Goal: Information Seeking & Learning: Find specific fact

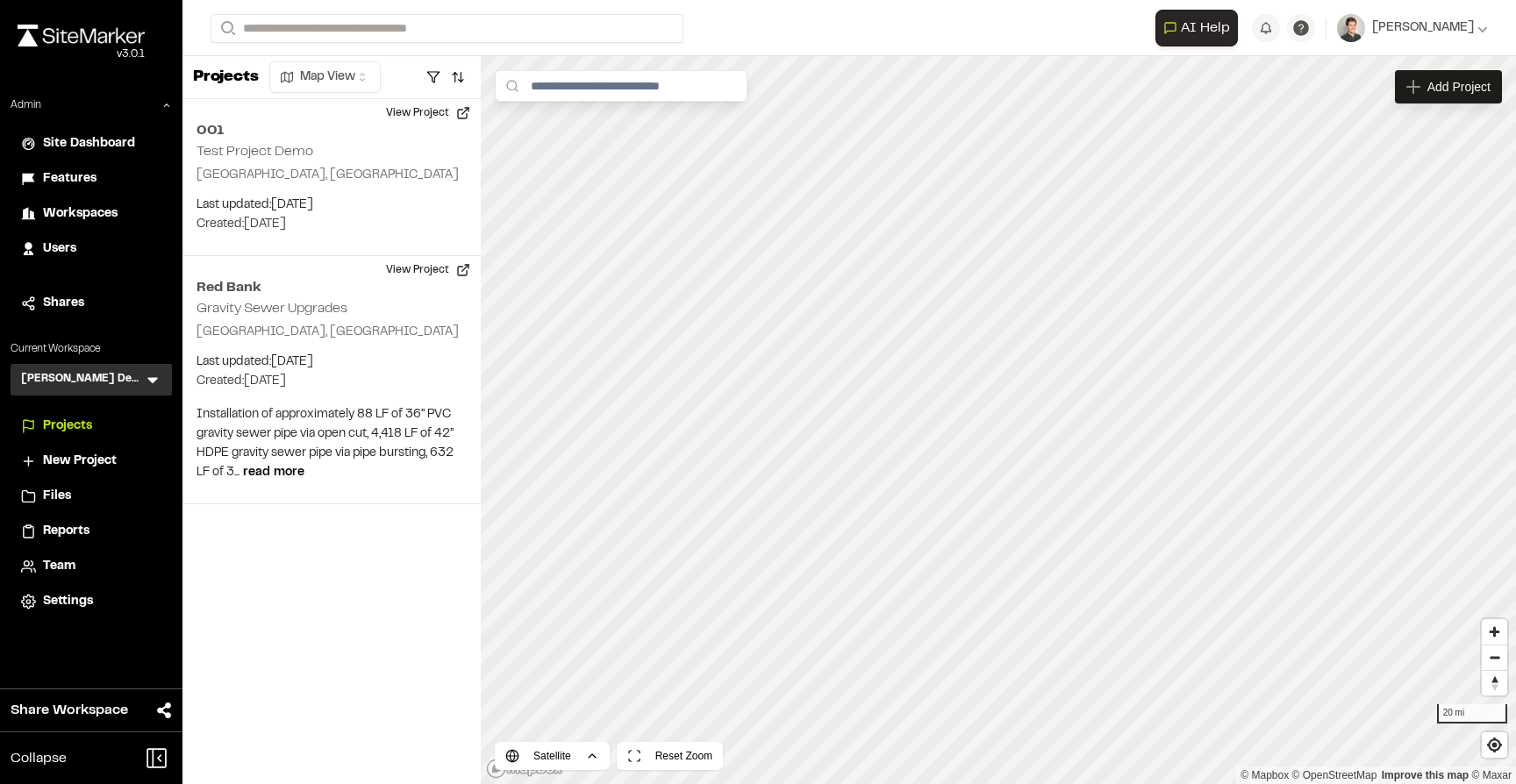
click at [150, 381] on icon at bounding box center [152, 381] width 11 height 6
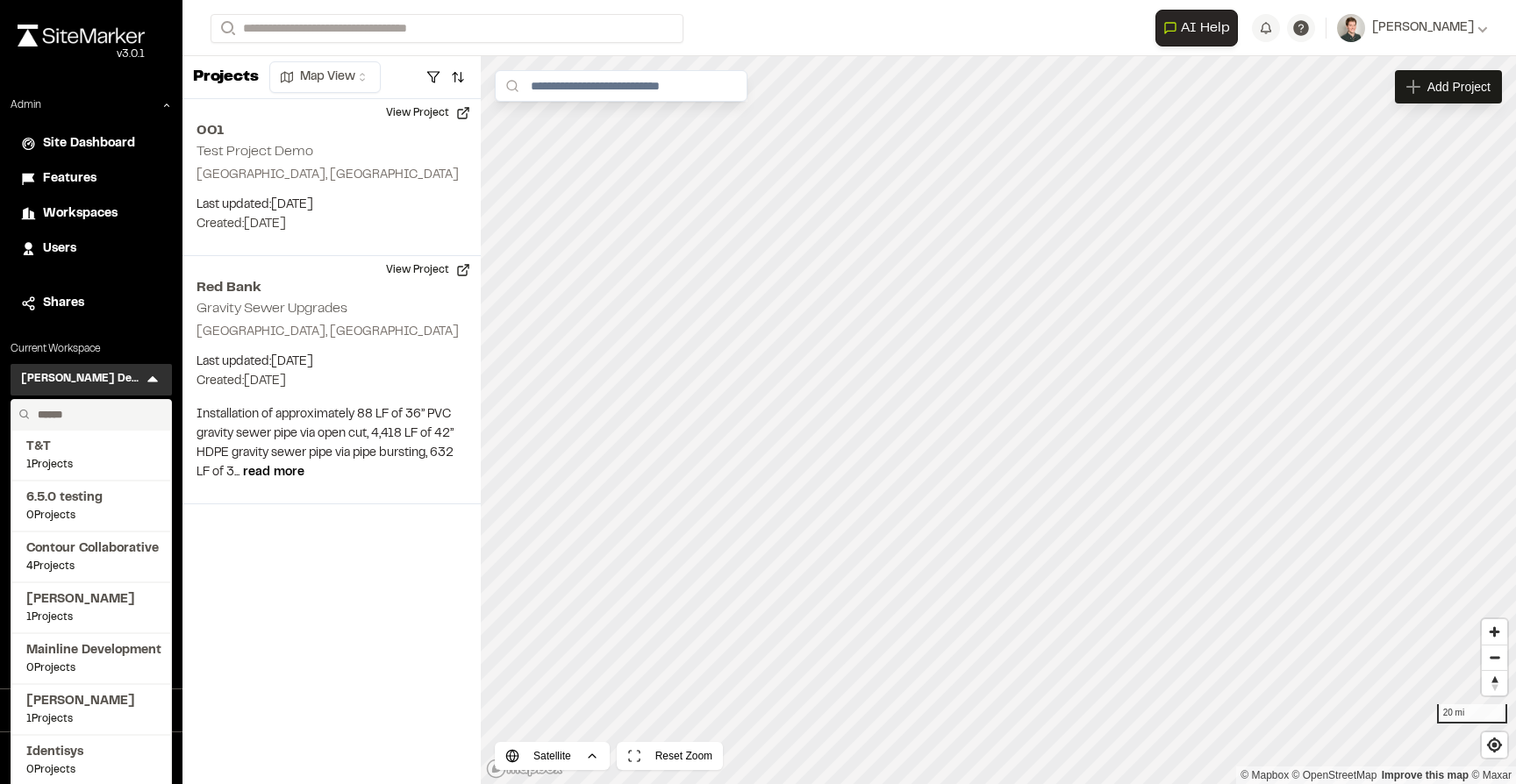
click at [105, 412] on input "text" at bounding box center [97, 415] width 133 height 30
click at [246, 557] on div "Projects Map View 001 Test Project Demo [GEOGRAPHIC_DATA], [GEOGRAPHIC_DATA] La…" at bounding box center [331, 420] width 299 height 728
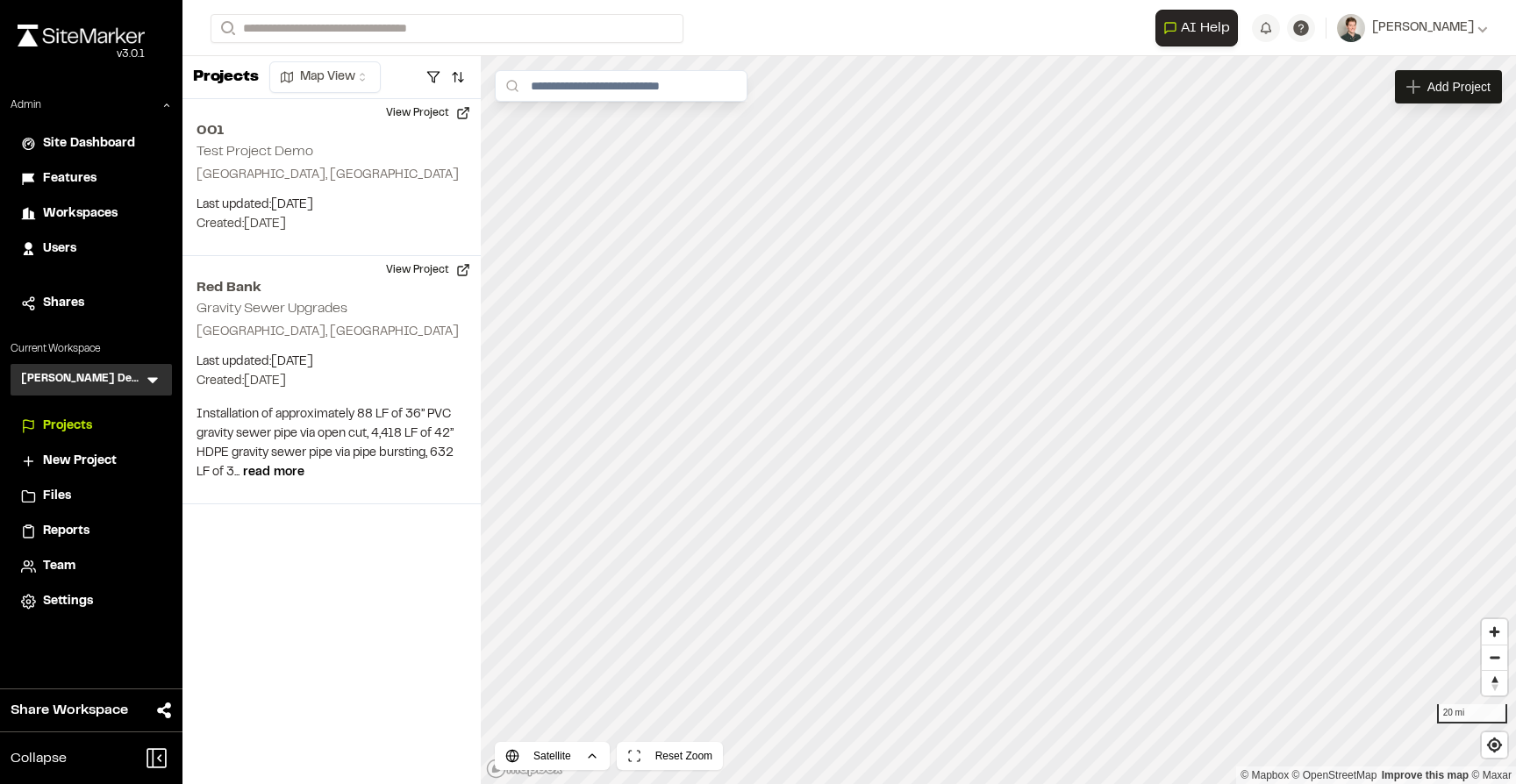
click at [148, 382] on icon at bounding box center [152, 380] width 18 height 18
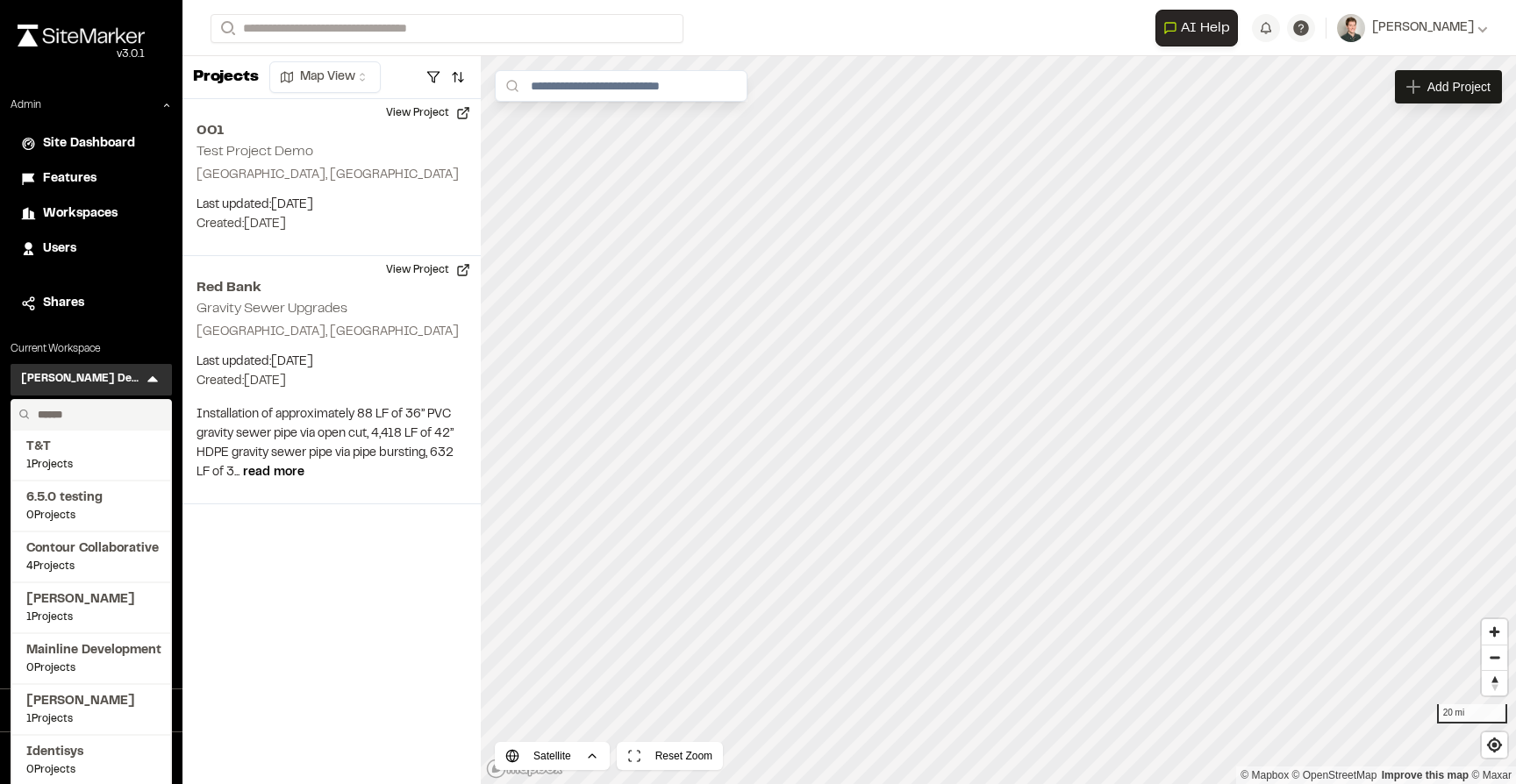
click at [105, 409] on input "text" at bounding box center [97, 415] width 133 height 30
click at [289, 607] on div "Projects Map View 001 Test Project Demo [GEOGRAPHIC_DATA], [GEOGRAPHIC_DATA] La…" at bounding box center [331, 420] width 299 height 728
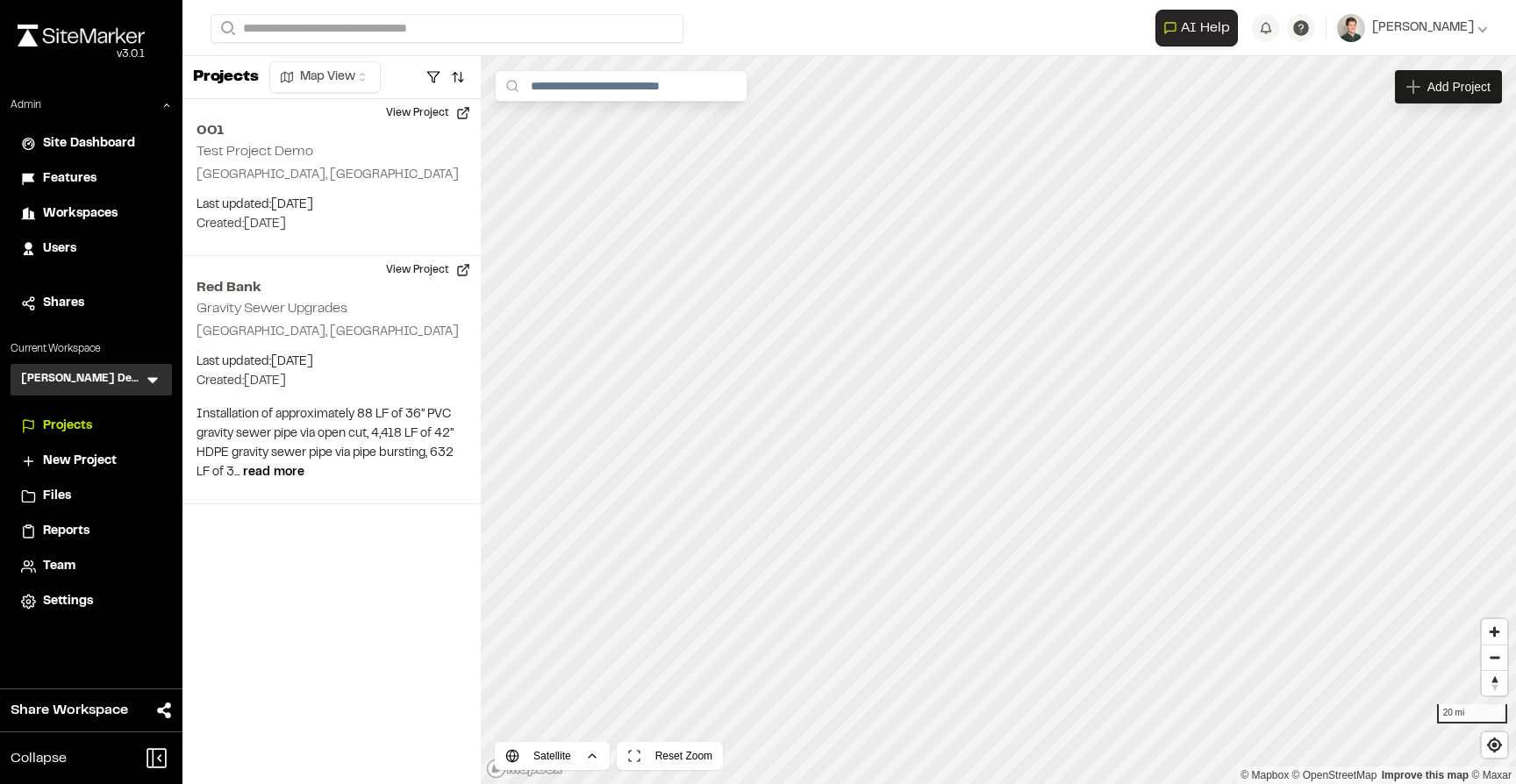
click at [154, 381] on icon at bounding box center [152, 381] width 11 height 6
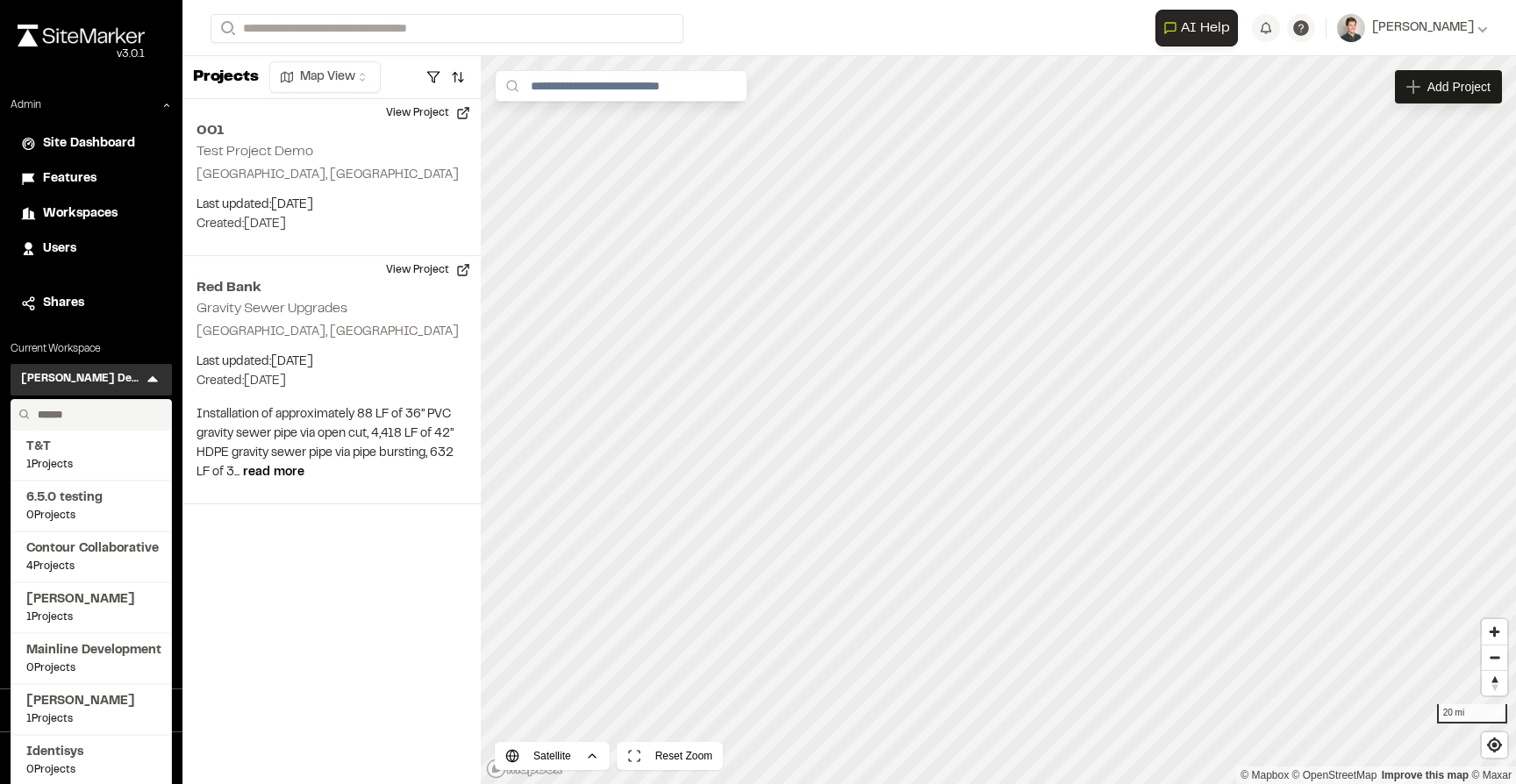
click at [89, 417] on input "text" at bounding box center [97, 415] width 133 height 30
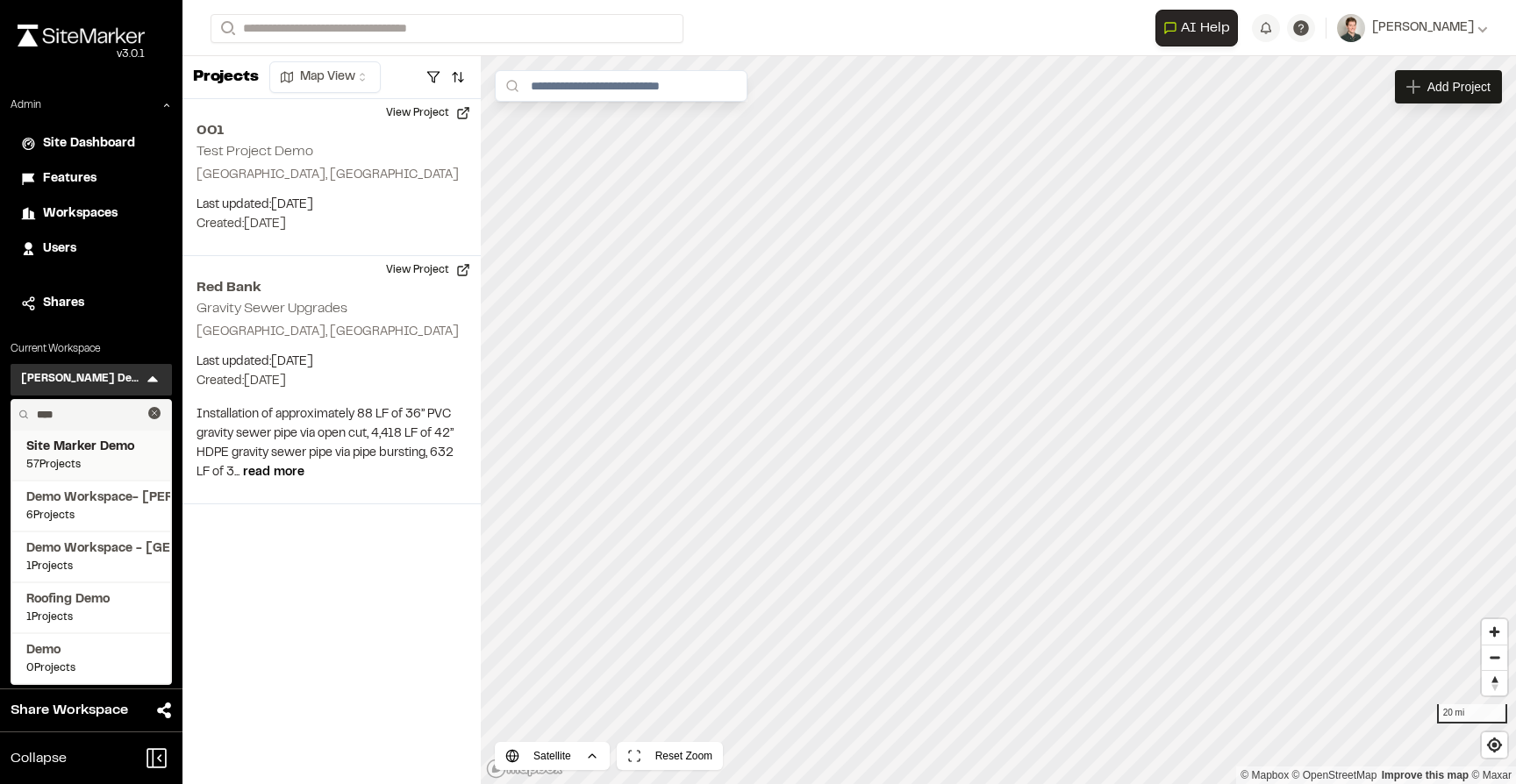
type input "****"
click at [94, 457] on span "57 Projects" at bounding box center [91, 465] width 130 height 16
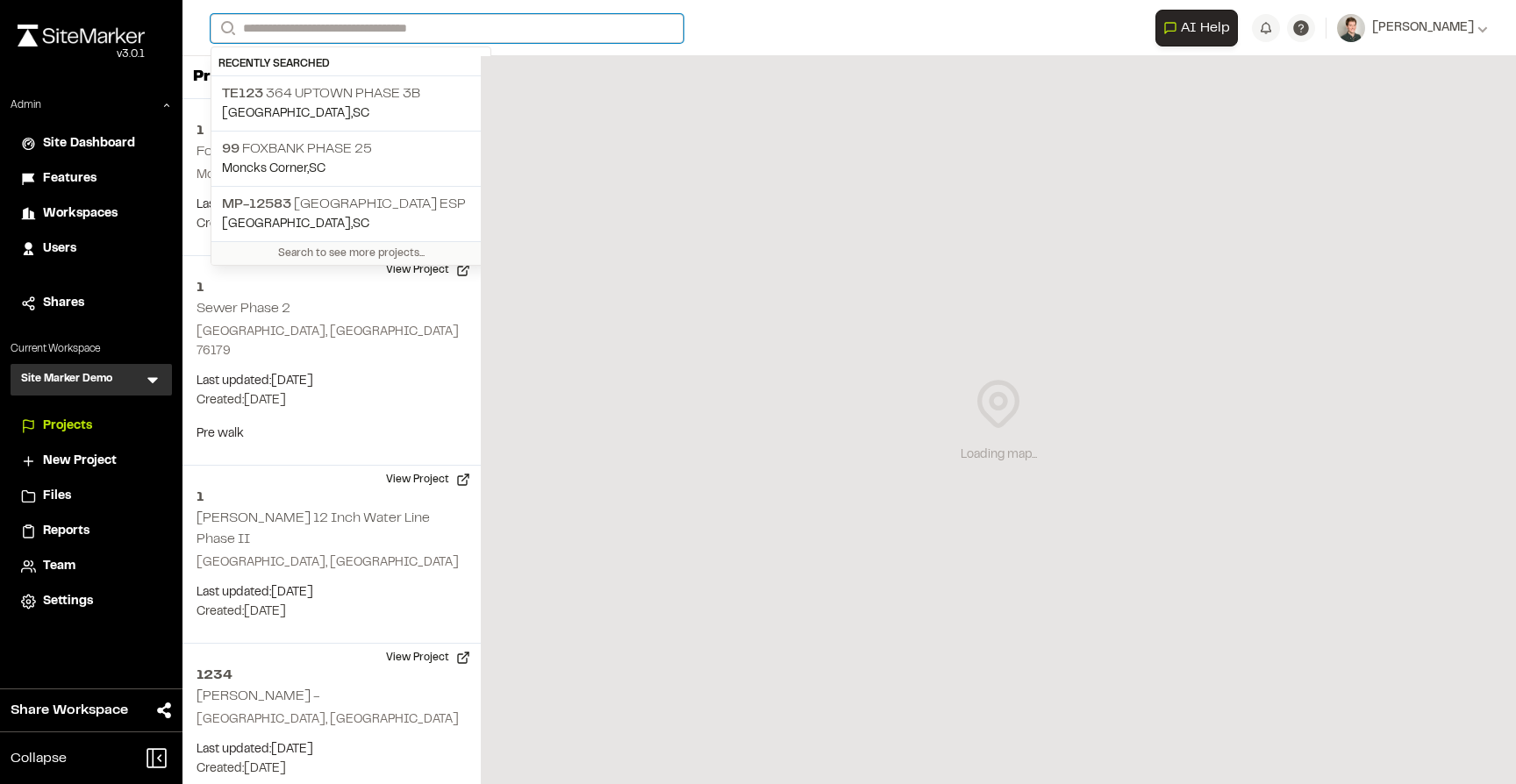
click at [354, 28] on input "Search" at bounding box center [447, 28] width 473 height 29
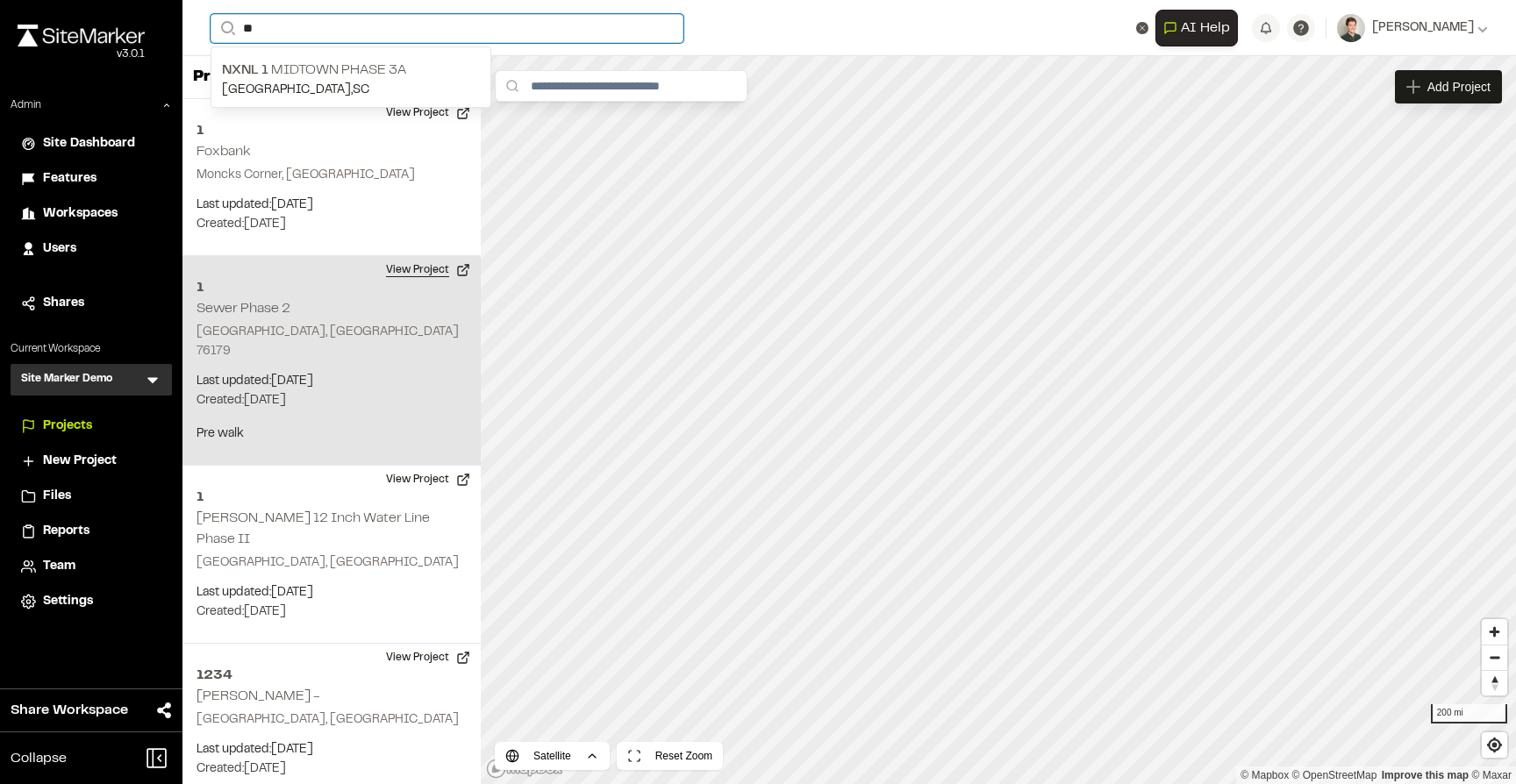
type input "**"
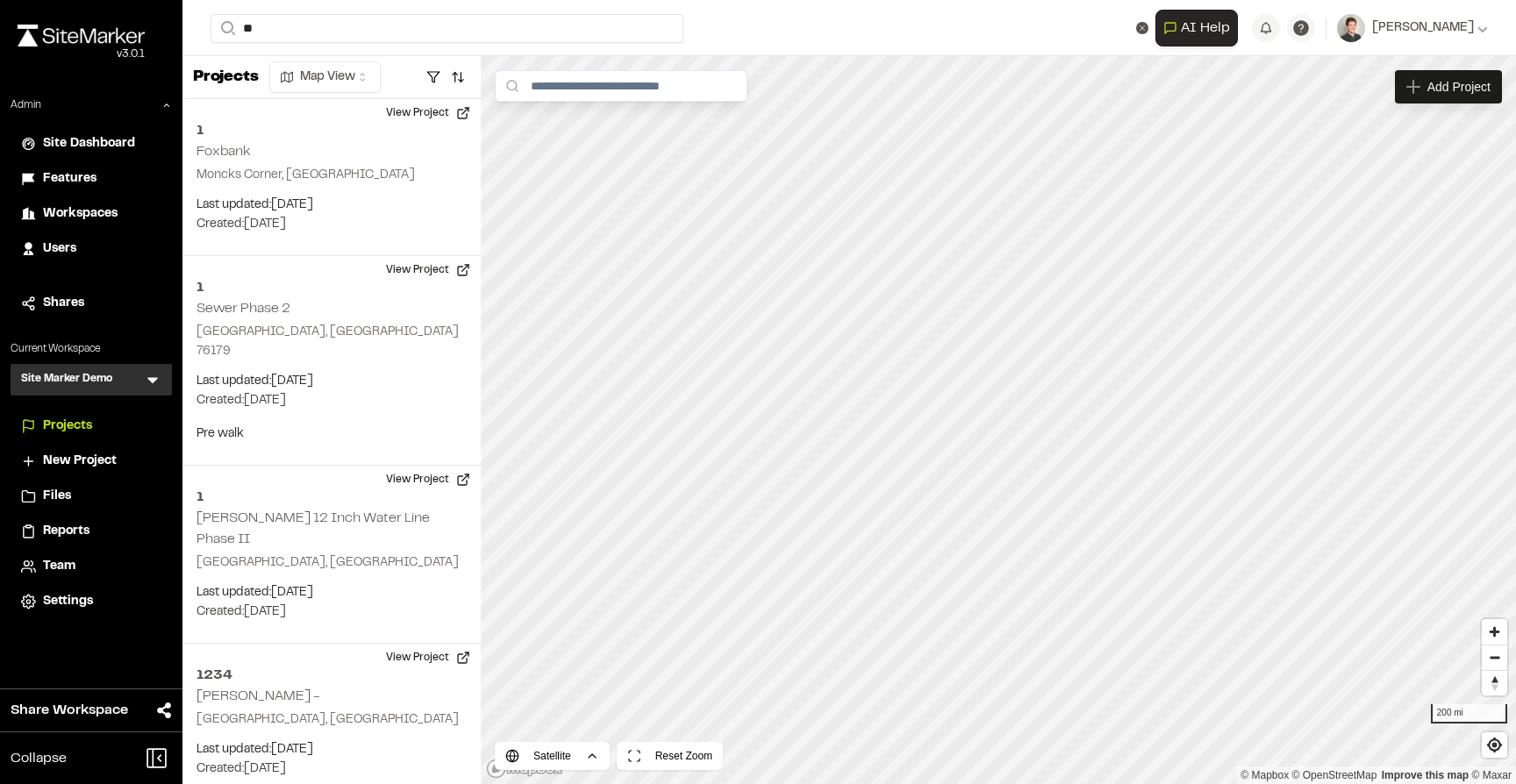
click at [362, 80] on p "NXNL 1 Midtown Phase 3A" at bounding box center [350, 70] width 258 height 21
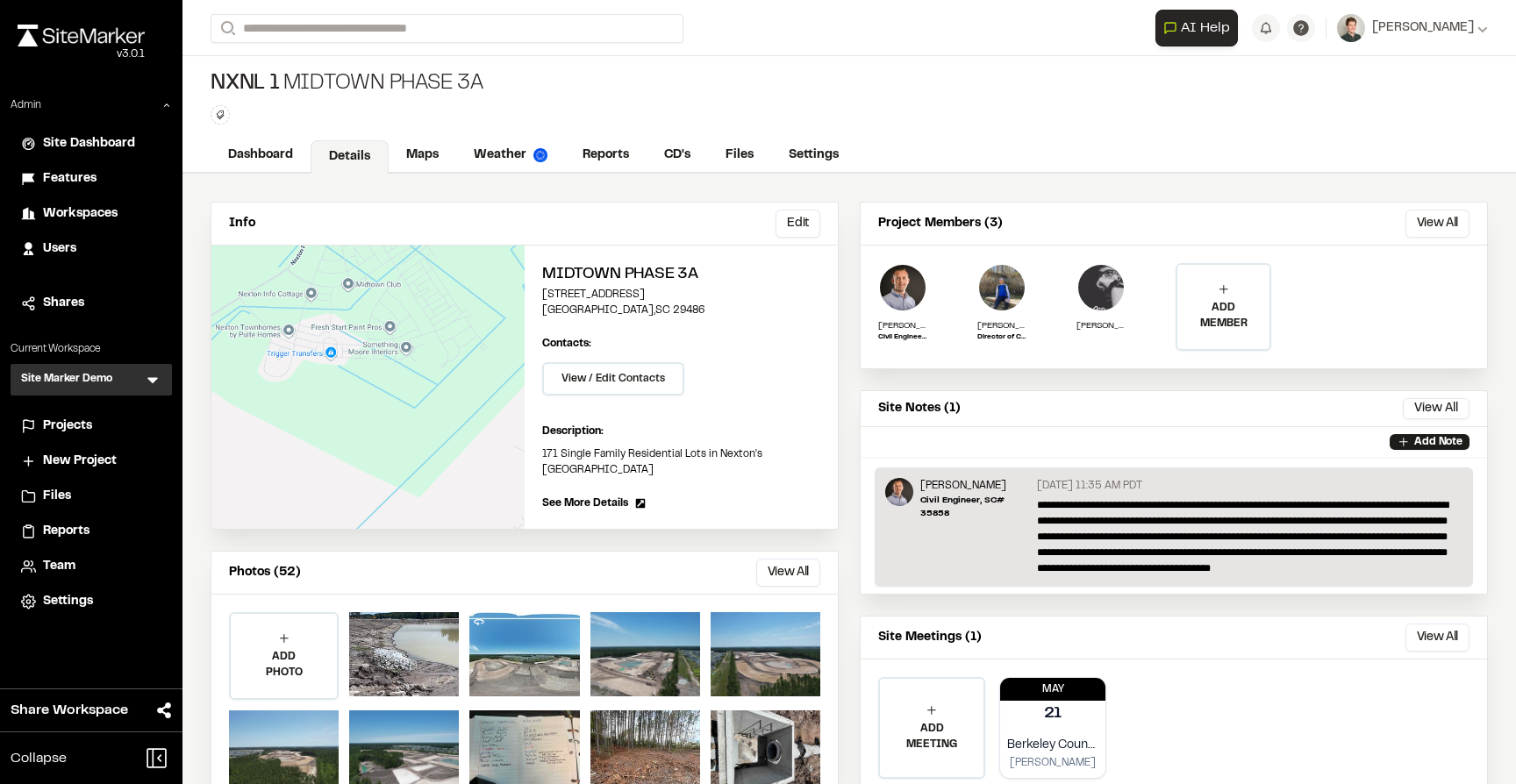
scroll to position [51, 0]
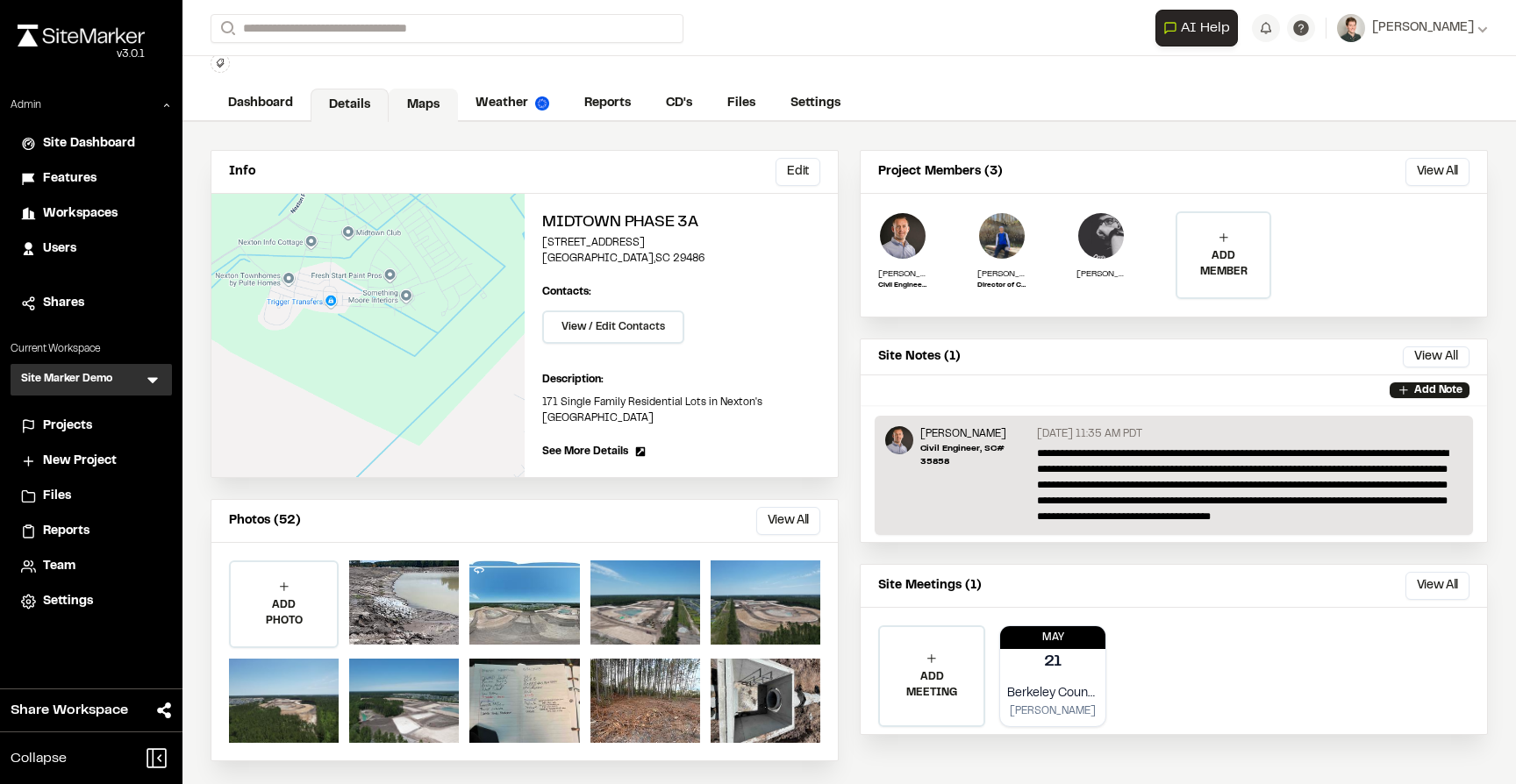
click at [408, 89] on link "Maps" at bounding box center [424, 105] width 69 height 34
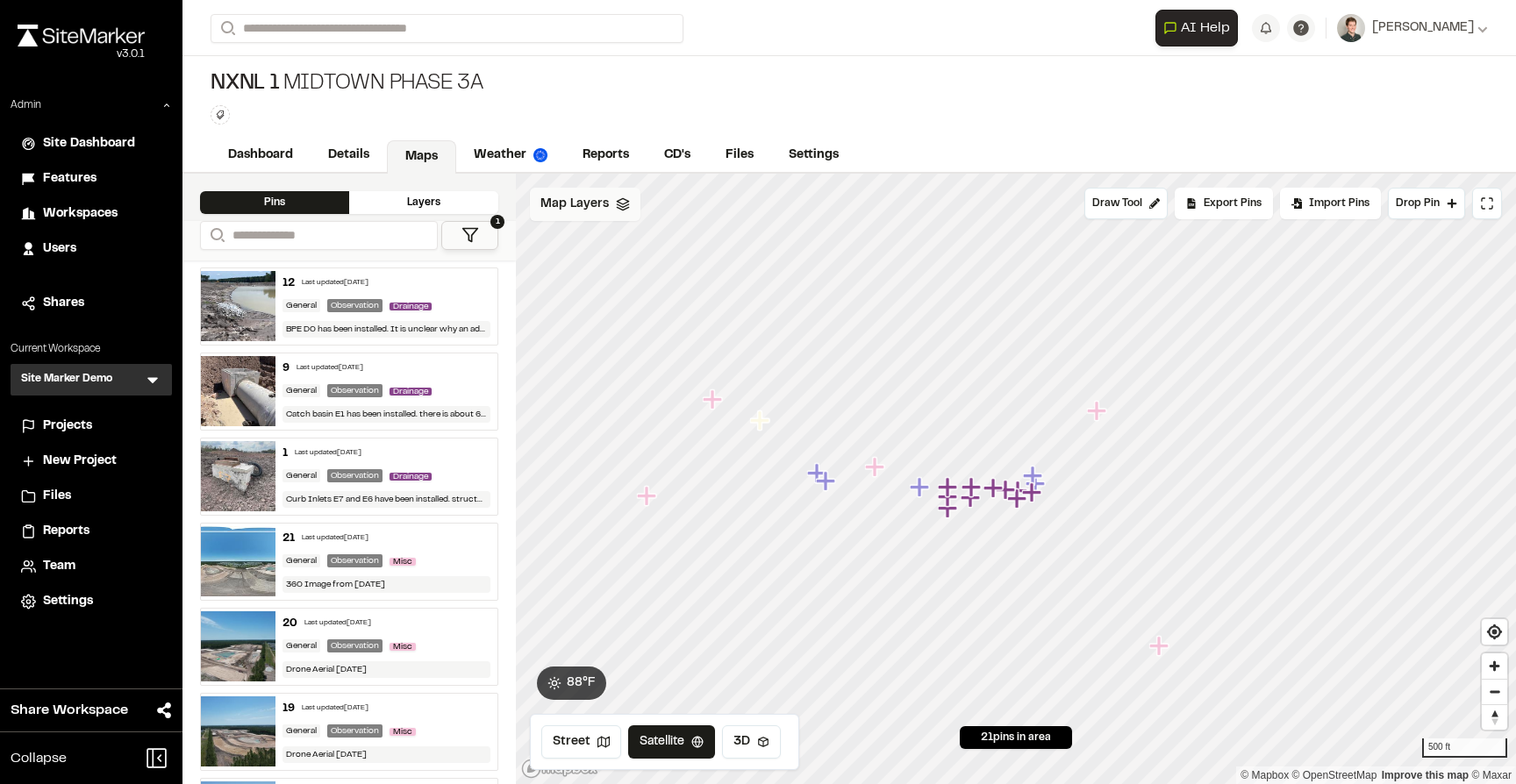
click at [623, 218] on div "Map Layers" at bounding box center [585, 205] width 111 height 34
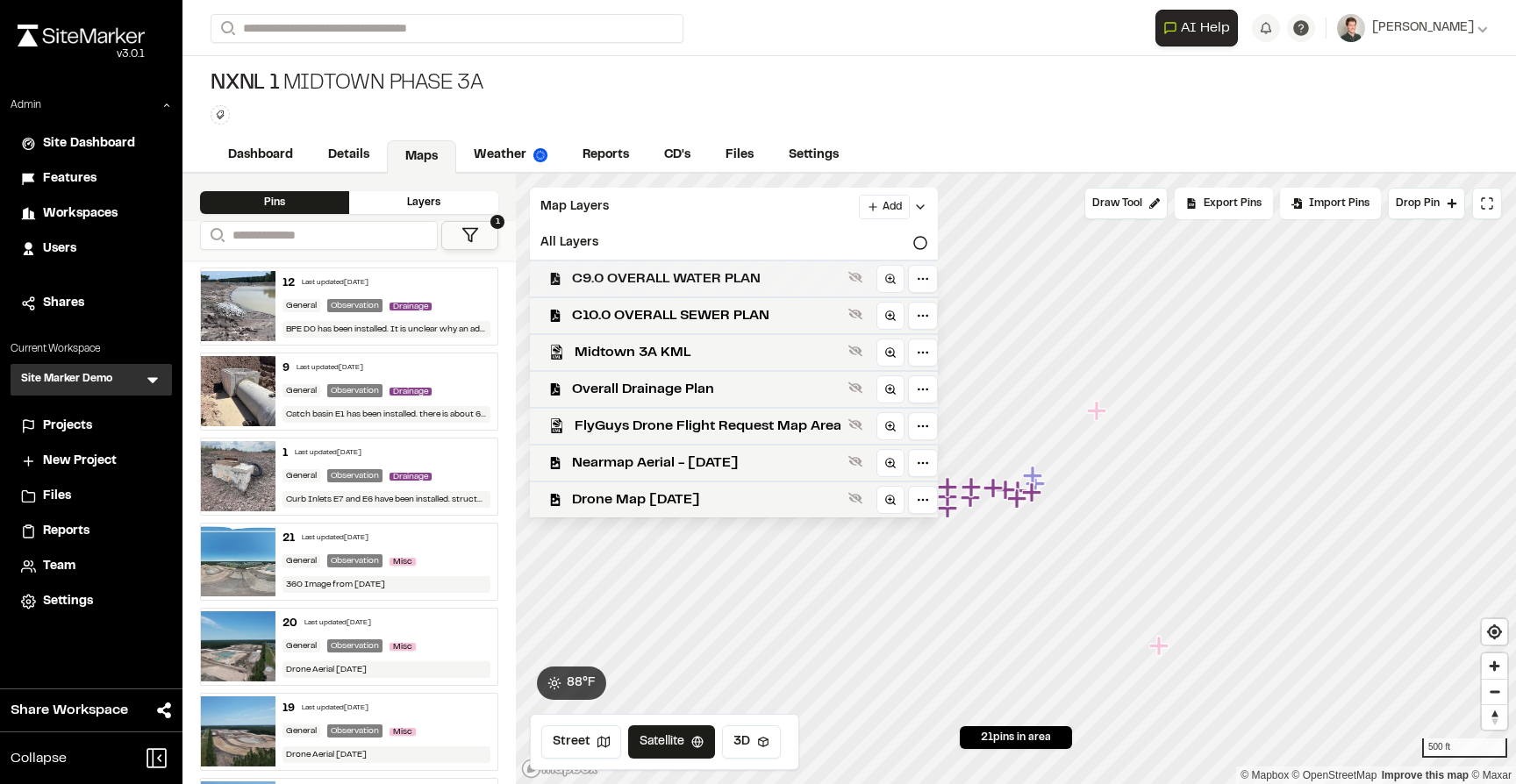
click at [612, 264] on div "C9.0 OVERALL WATER PLAN" at bounding box center [727, 278] width 422 height 37
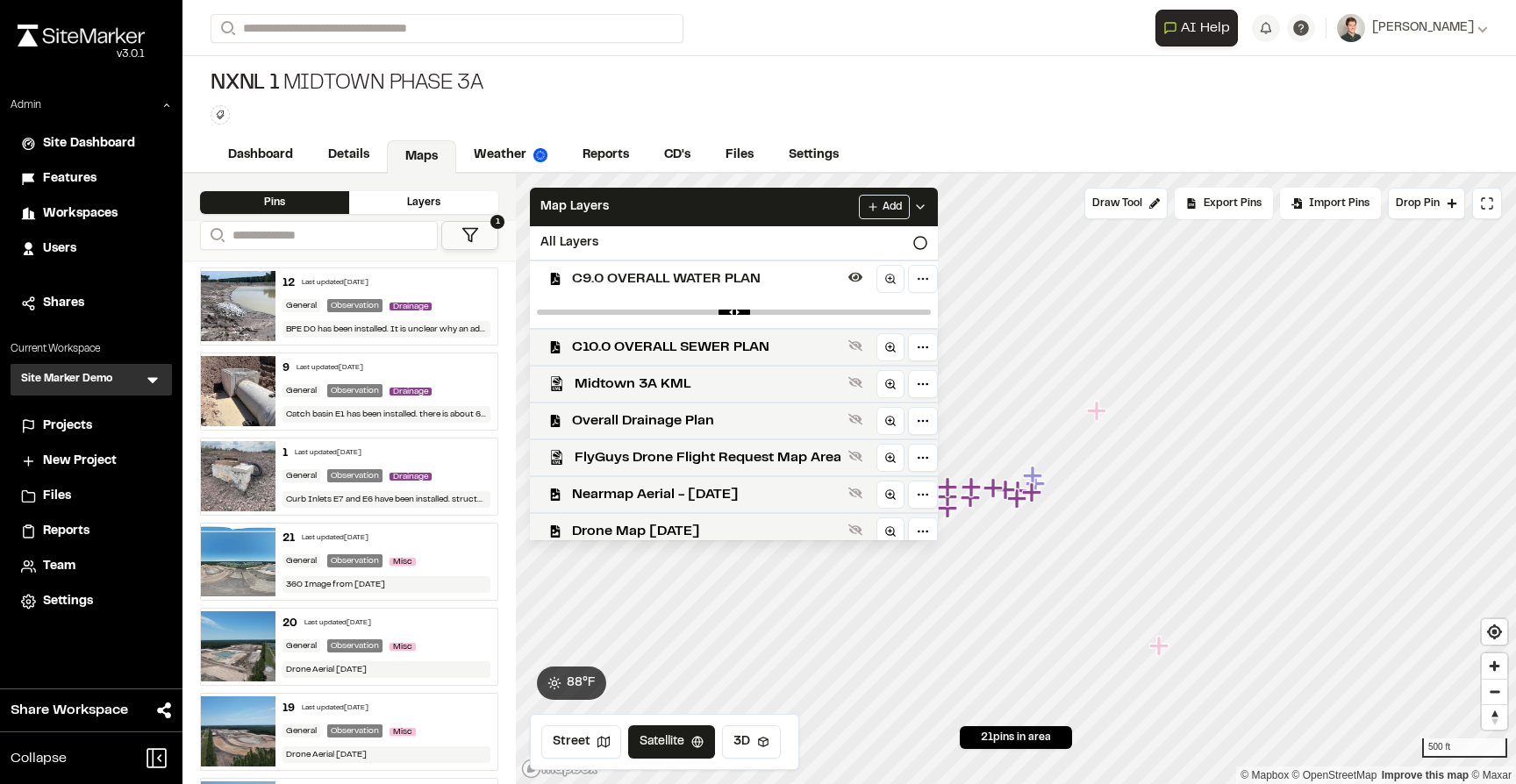
click at [631, 268] on div "C9.0 OVERALL WATER PLAN" at bounding box center [727, 278] width 422 height 37
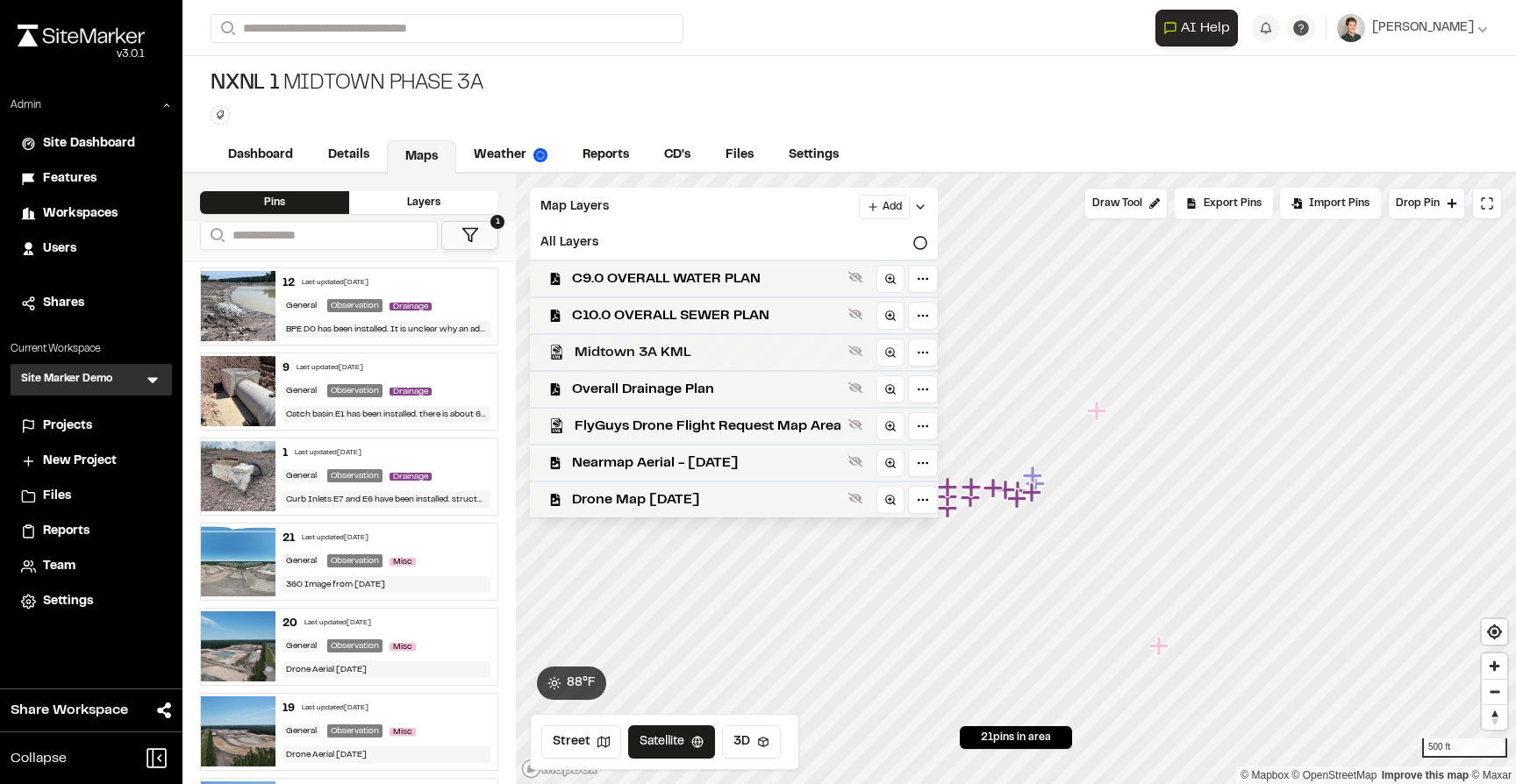
click at [614, 345] on span "Midtown 3A KML" at bounding box center [707, 353] width 267 height 21
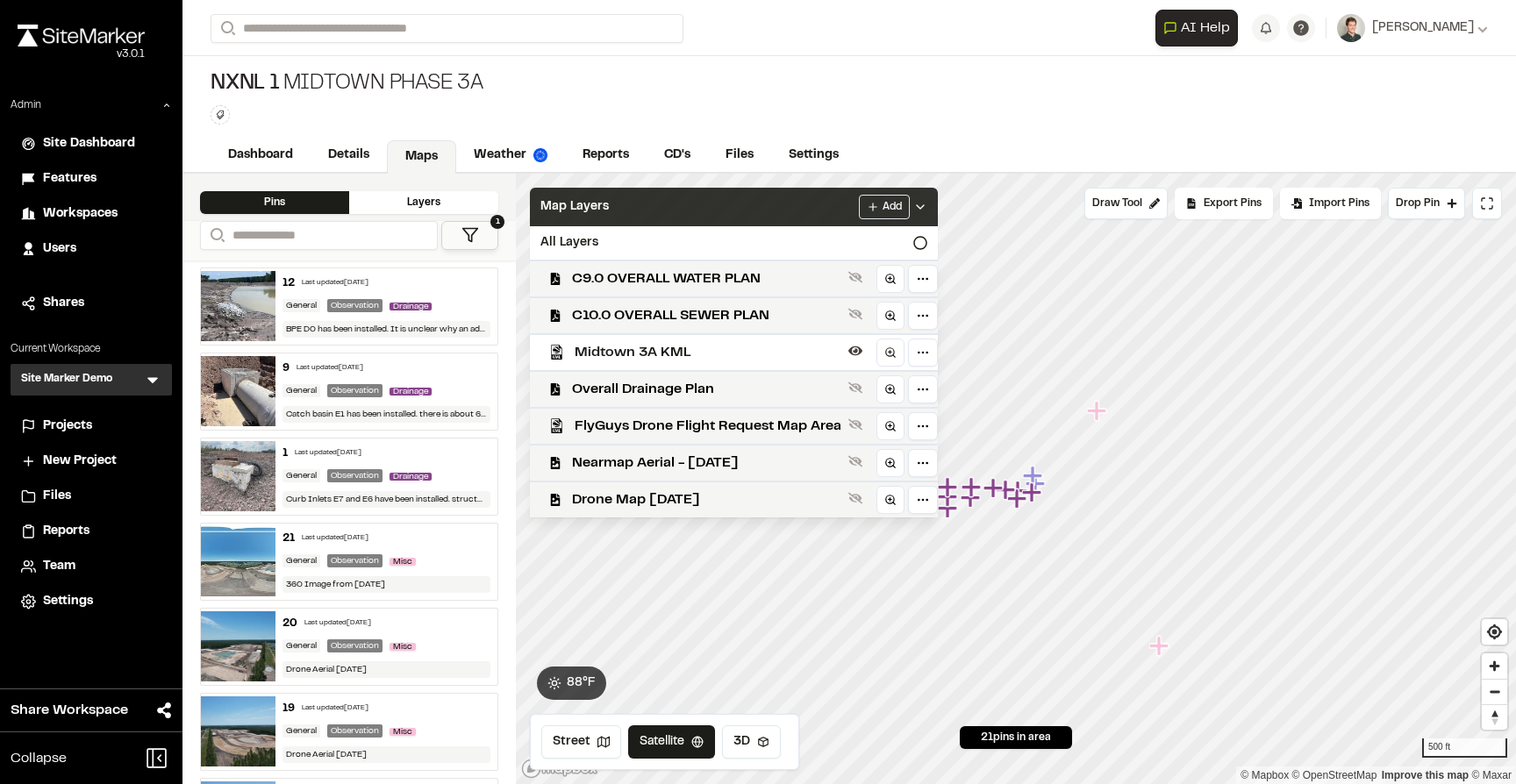
click at [665, 218] on div "Map Layers Add" at bounding box center [734, 207] width 408 height 39
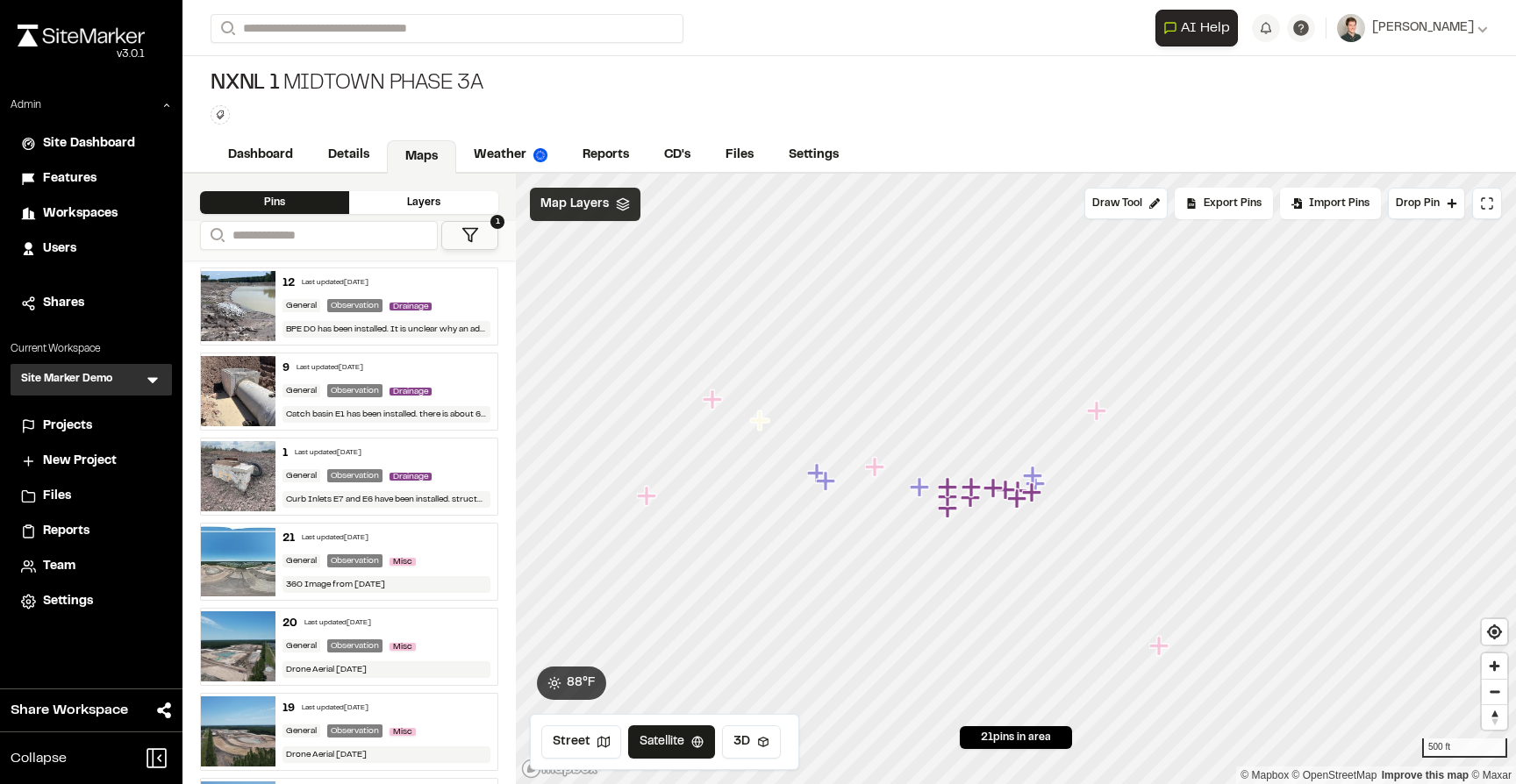
click at [606, 203] on span "Map Layers" at bounding box center [574, 205] width 68 height 19
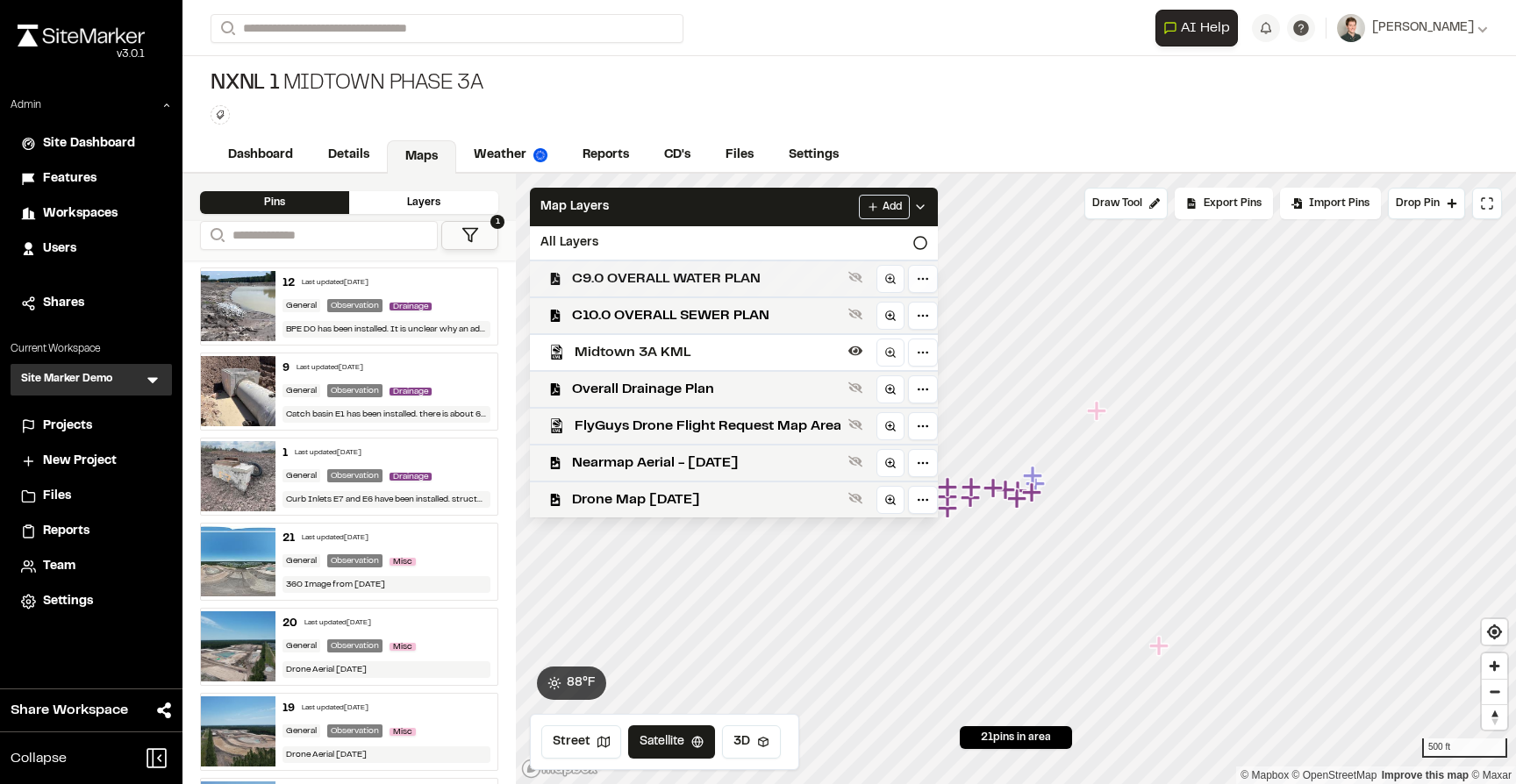
click at [610, 268] on span "C9.0 OVERALL WATER PLAN" at bounding box center [706, 279] width 269 height 21
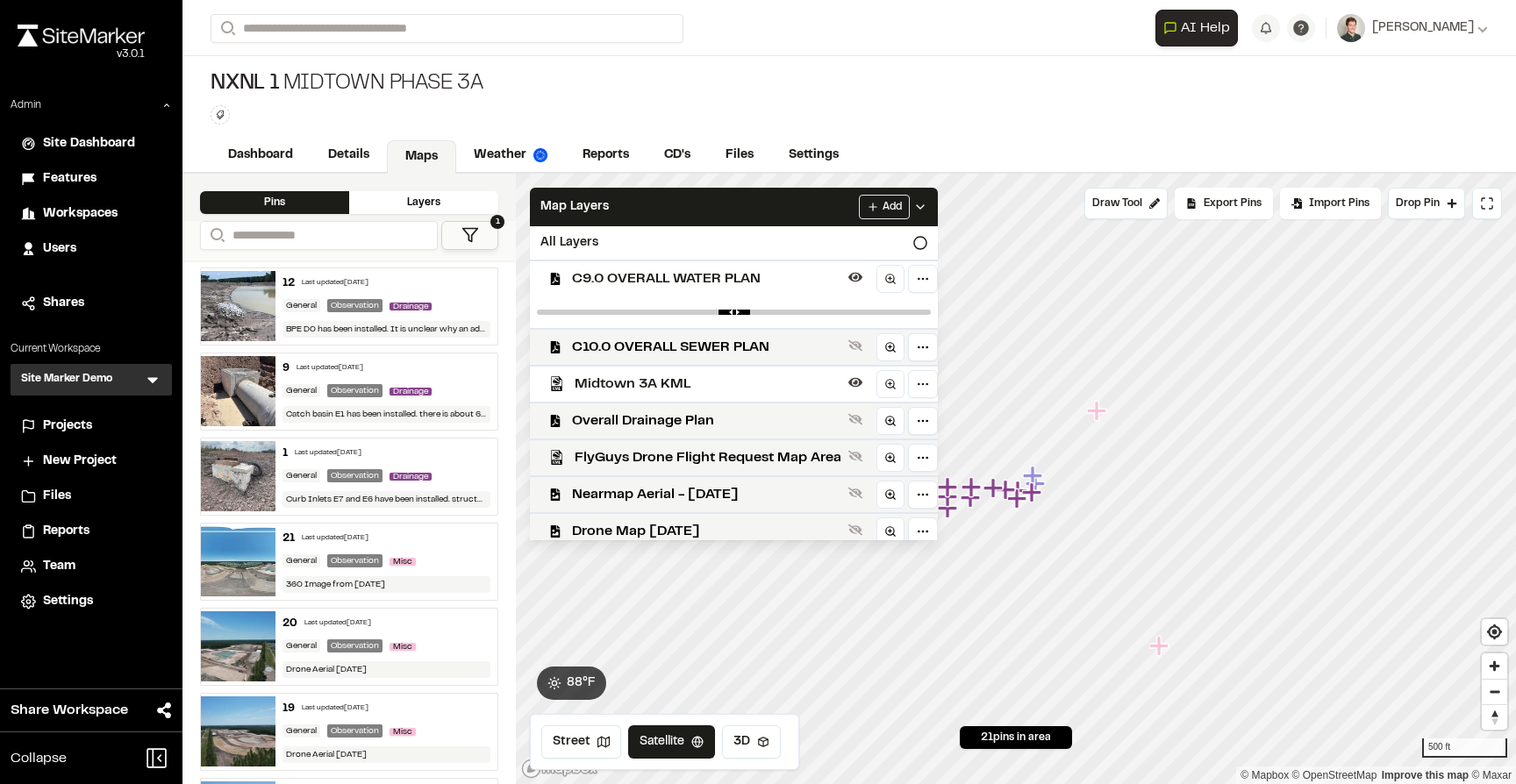
click at [610, 268] on span "C9.0 OVERALL WATER PLAN" at bounding box center [706, 279] width 269 height 21
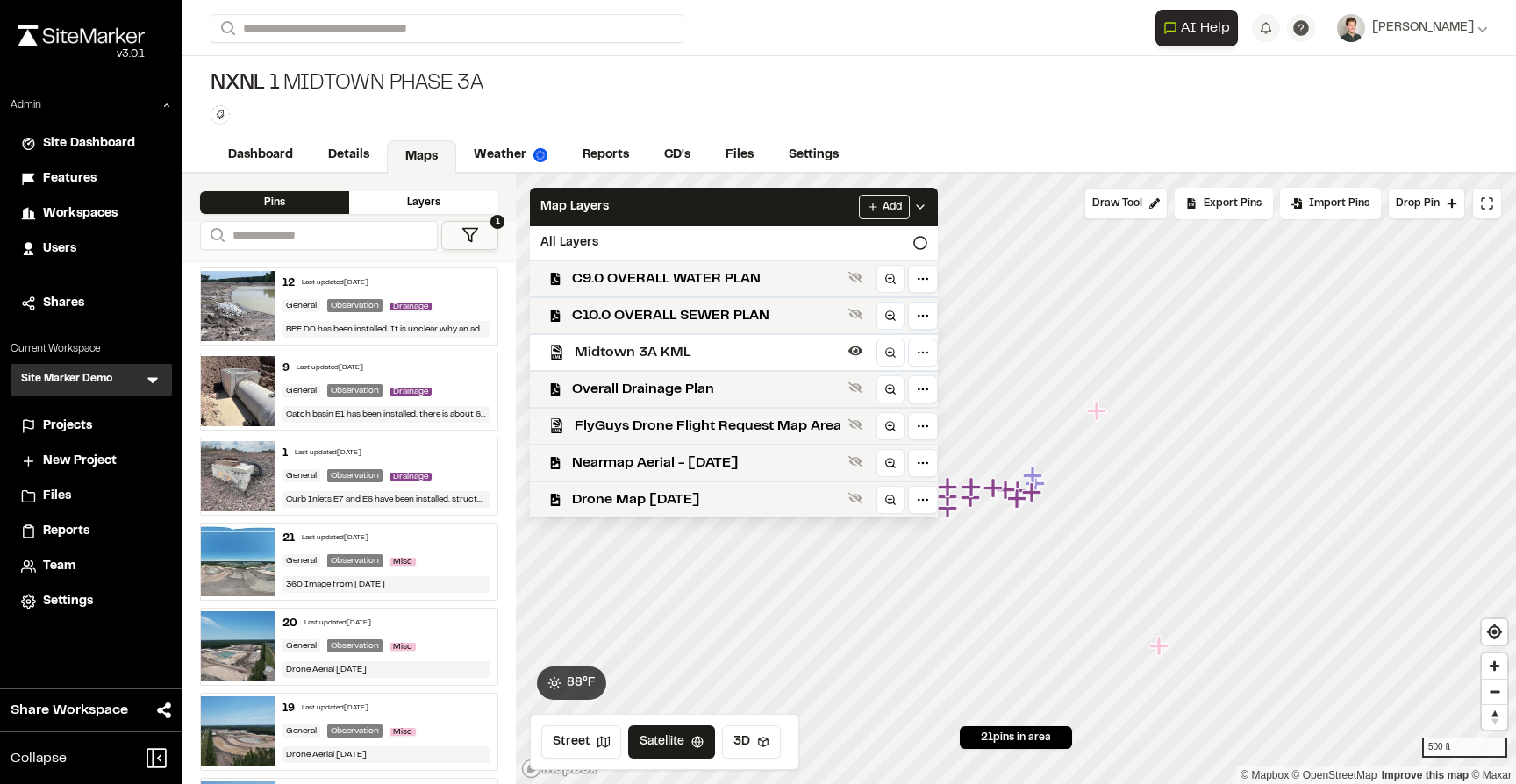
click at [610, 268] on span "C9.0 OVERALL WATER PLAN" at bounding box center [706, 279] width 269 height 21
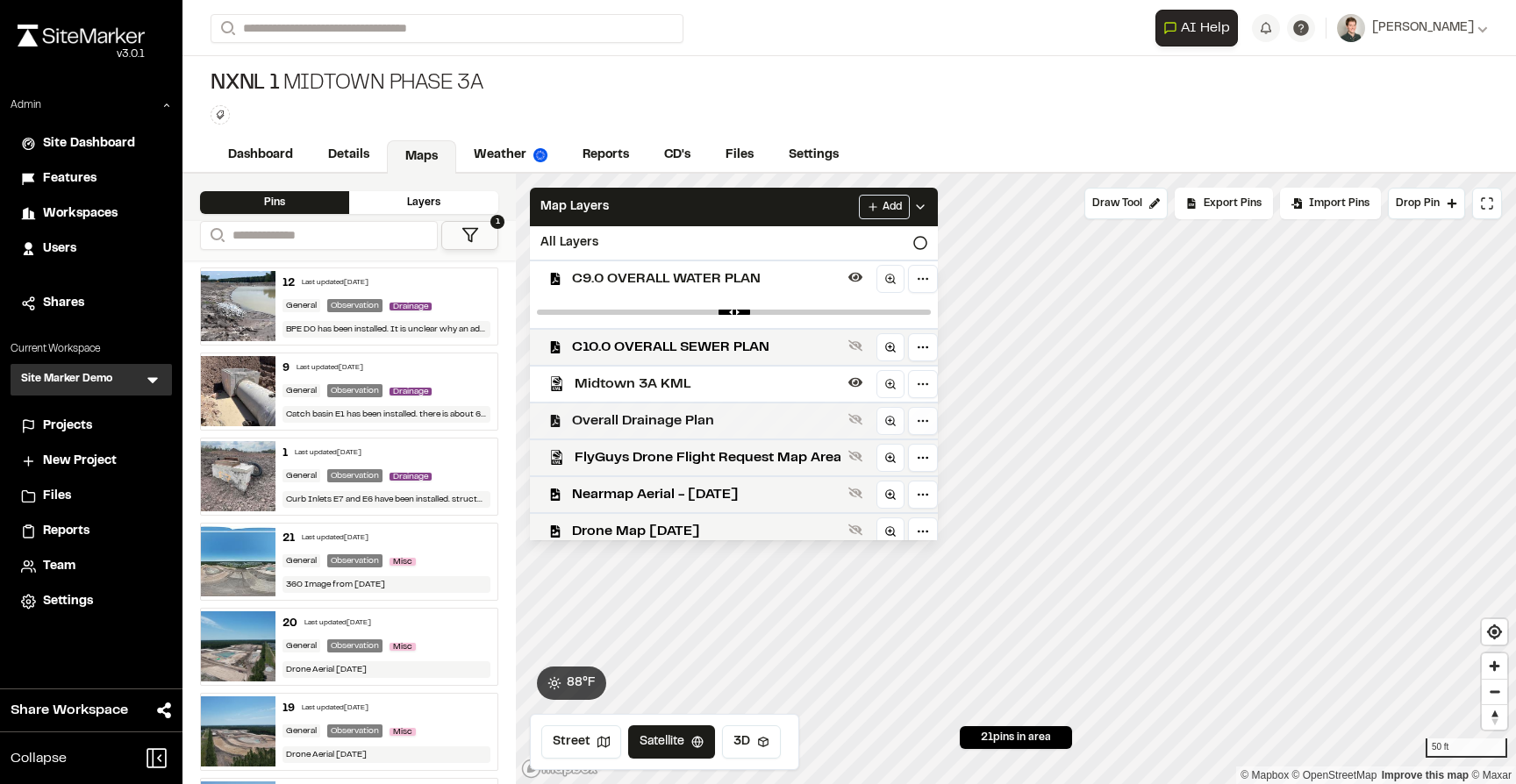
scroll to position [9, 0]
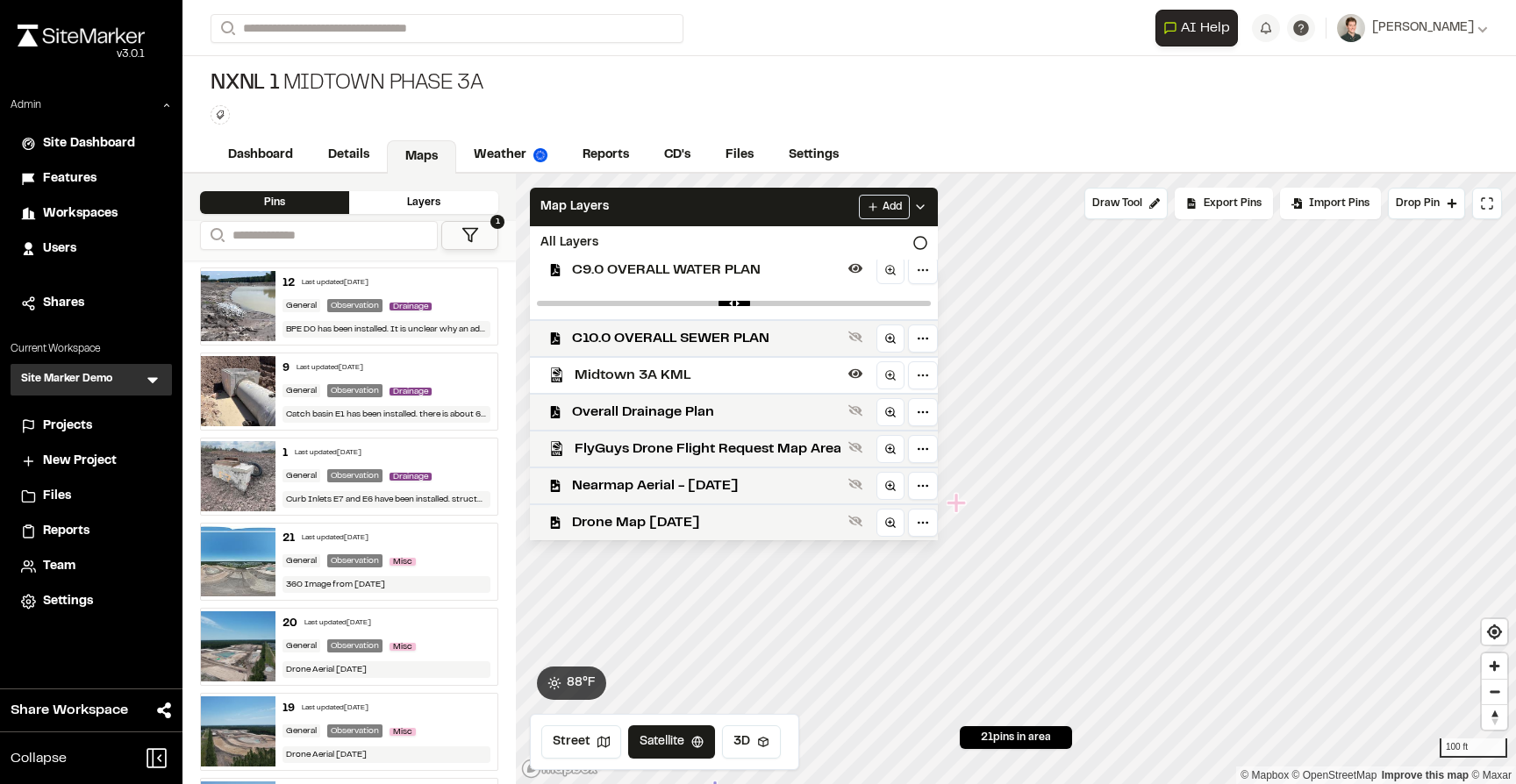
click at [732, 382] on span "Midtown 3A KML" at bounding box center [707, 376] width 267 height 21
click at [736, 376] on span "Midtown 3A KML" at bounding box center [707, 376] width 267 height 21
click at [915, 372] on html "Close sidebar v 3.0.1 Admin Site Dashboard Features Workspaces Users Shares Cur…" at bounding box center [758, 392] width 1516 height 784
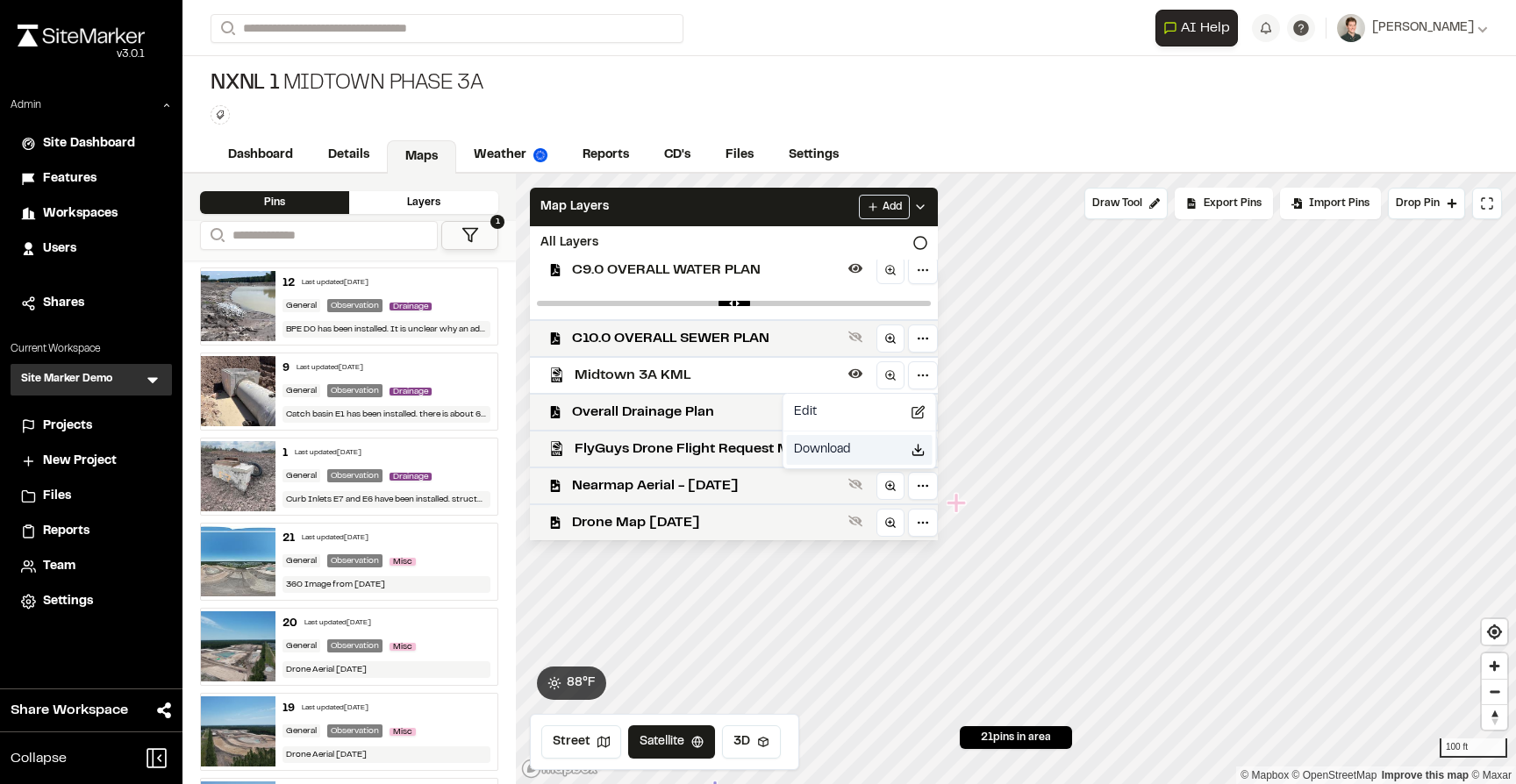
click at [848, 438] on div "Download" at bounding box center [859, 450] width 145 height 30
click at [764, 278] on html "Close sidebar v 3.0.1 Admin Site Dashboard Features Workspaces Users Shares Cur…" at bounding box center [758, 392] width 1516 height 784
click at [754, 328] on span "C10.0 OVERALL SEWER PLAN" at bounding box center [706, 338] width 269 height 21
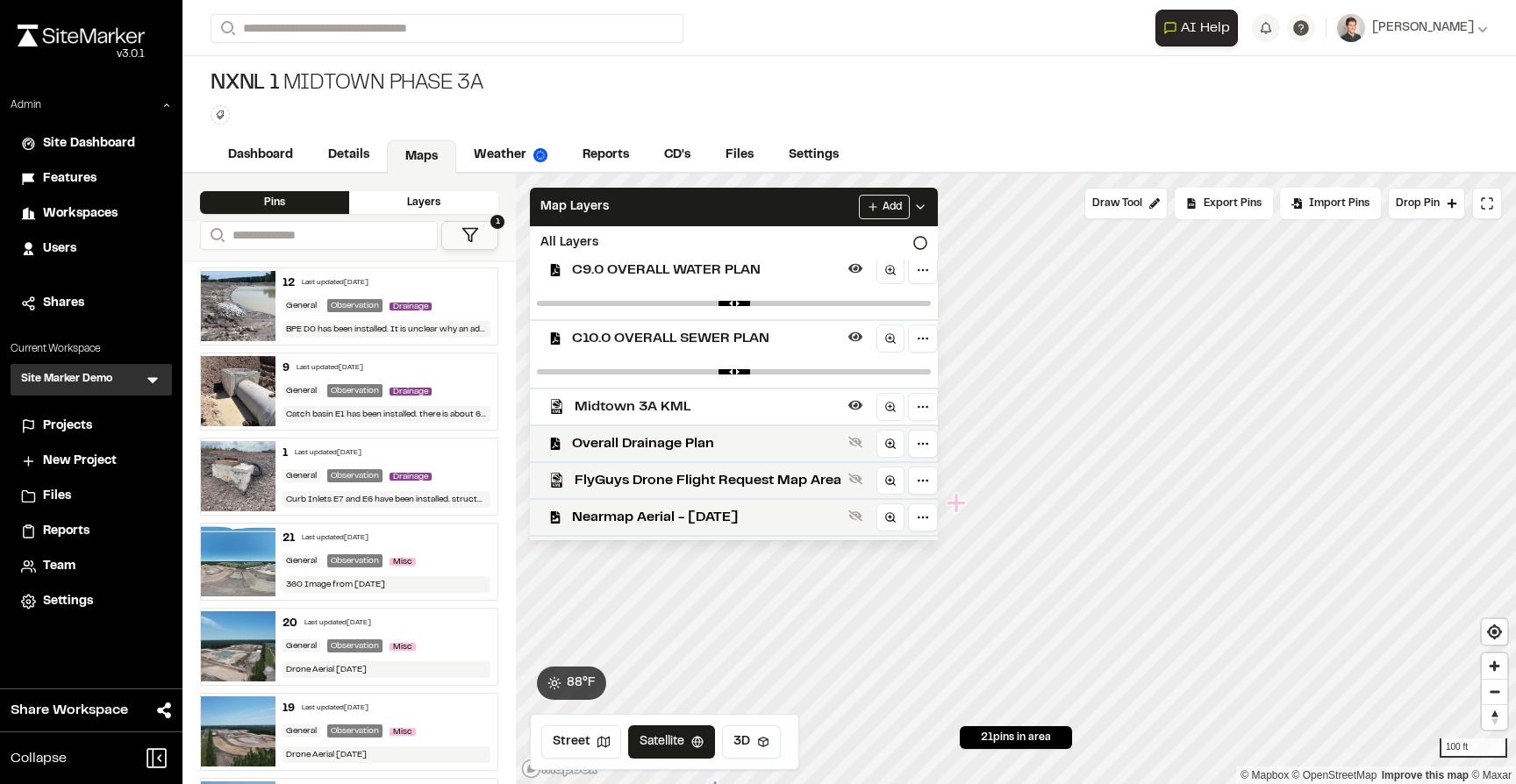
click at [750, 336] on span "C10.0 OVERALL SEWER PLAN" at bounding box center [706, 338] width 269 height 21
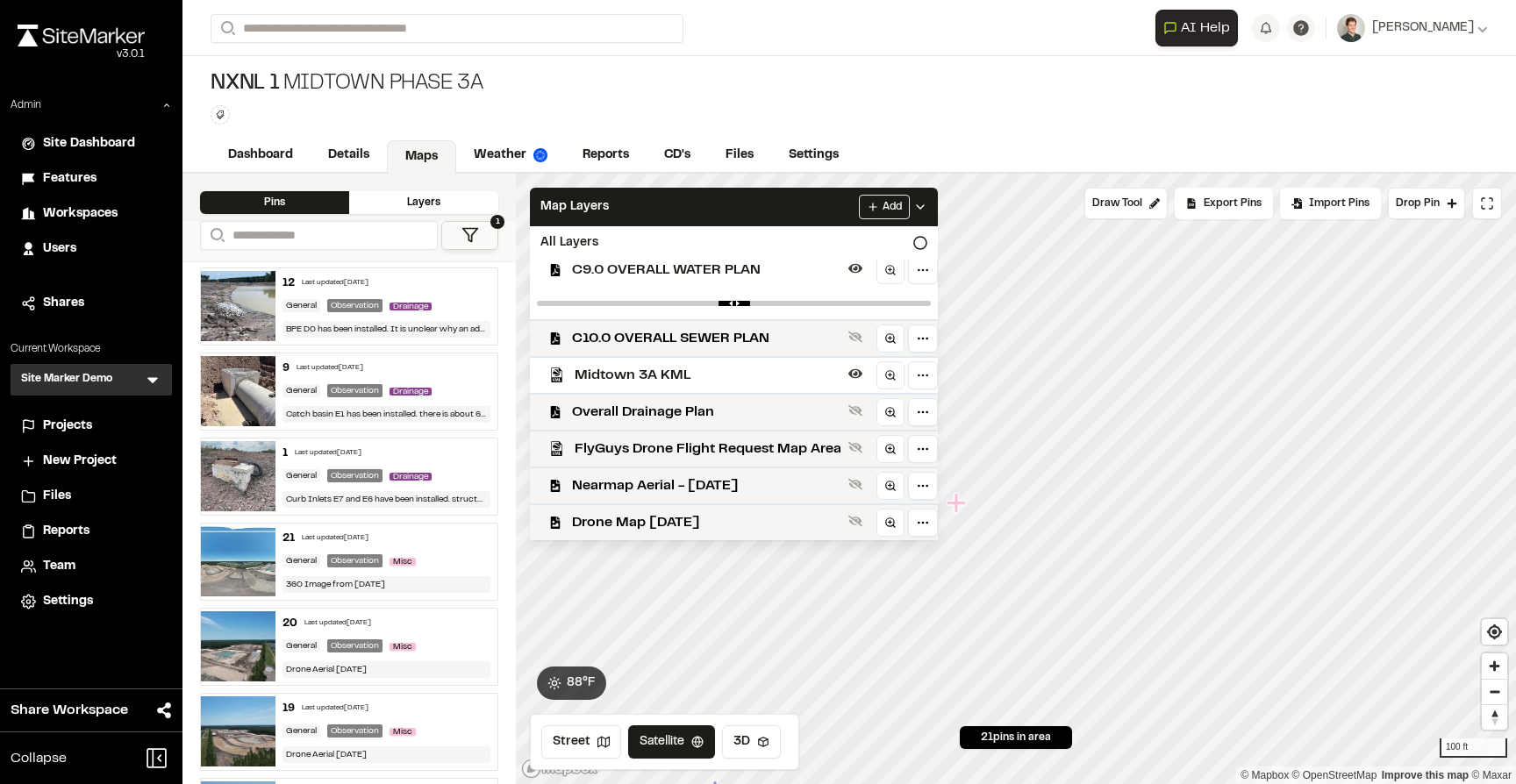
click at [713, 271] on span "C9.0 OVERALL WATER PLAN" at bounding box center [706, 270] width 269 height 21
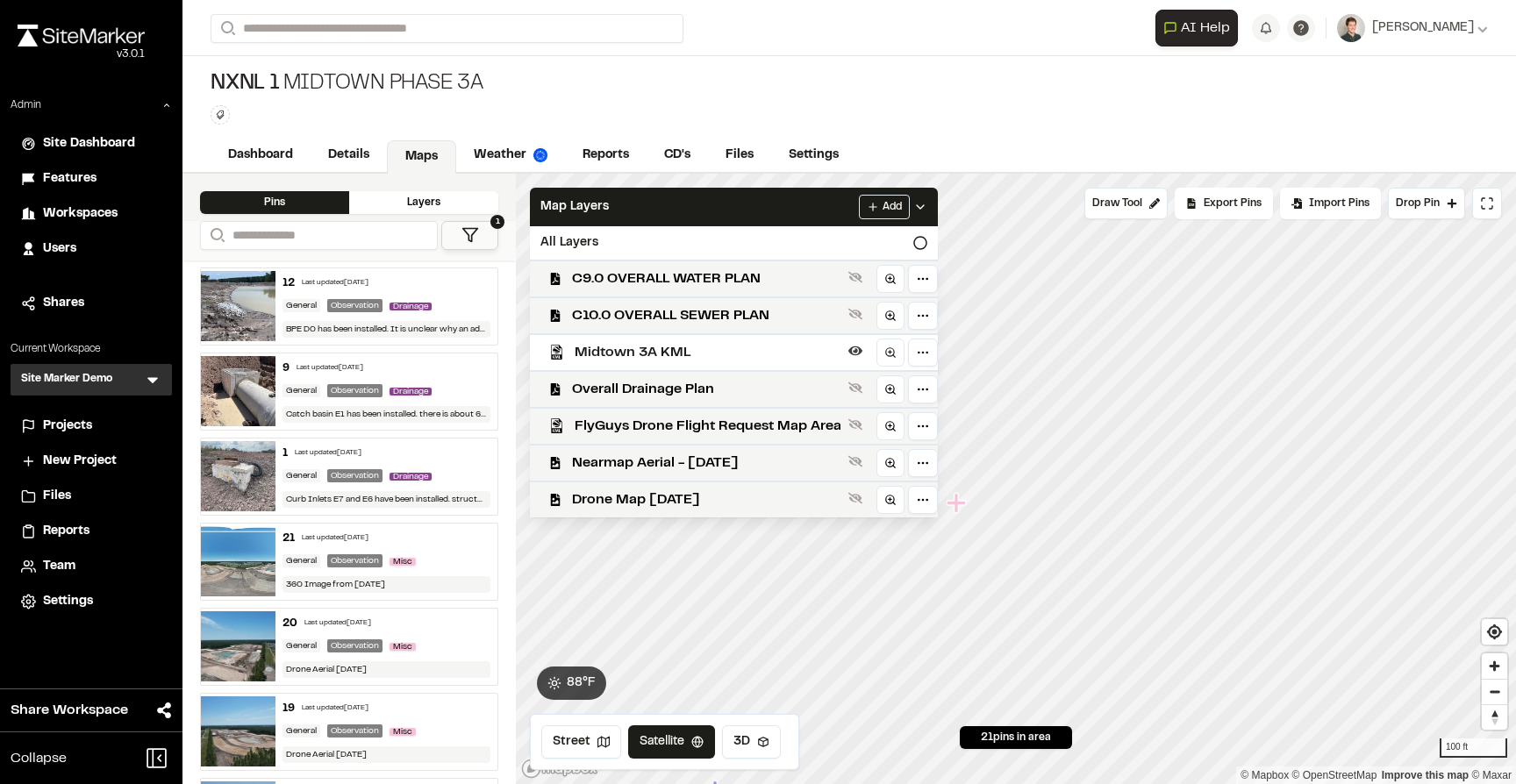
scroll to position [0, 0]
click at [725, 275] on span "C9.0 OVERALL WATER PLAN" at bounding box center [706, 279] width 269 height 21
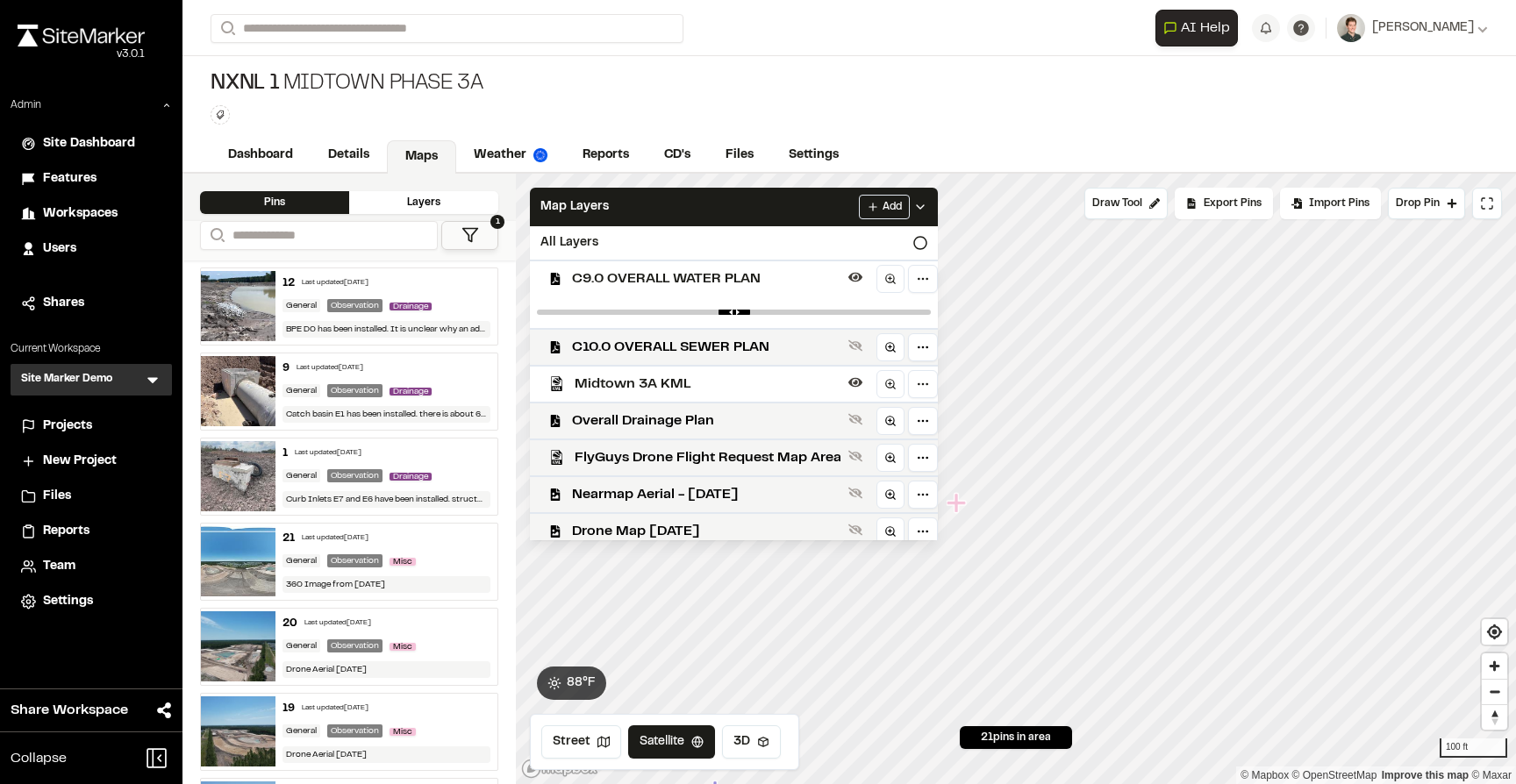
click at [769, 268] on span "C9.0 OVERALL WATER PLAN" at bounding box center [706, 279] width 269 height 21
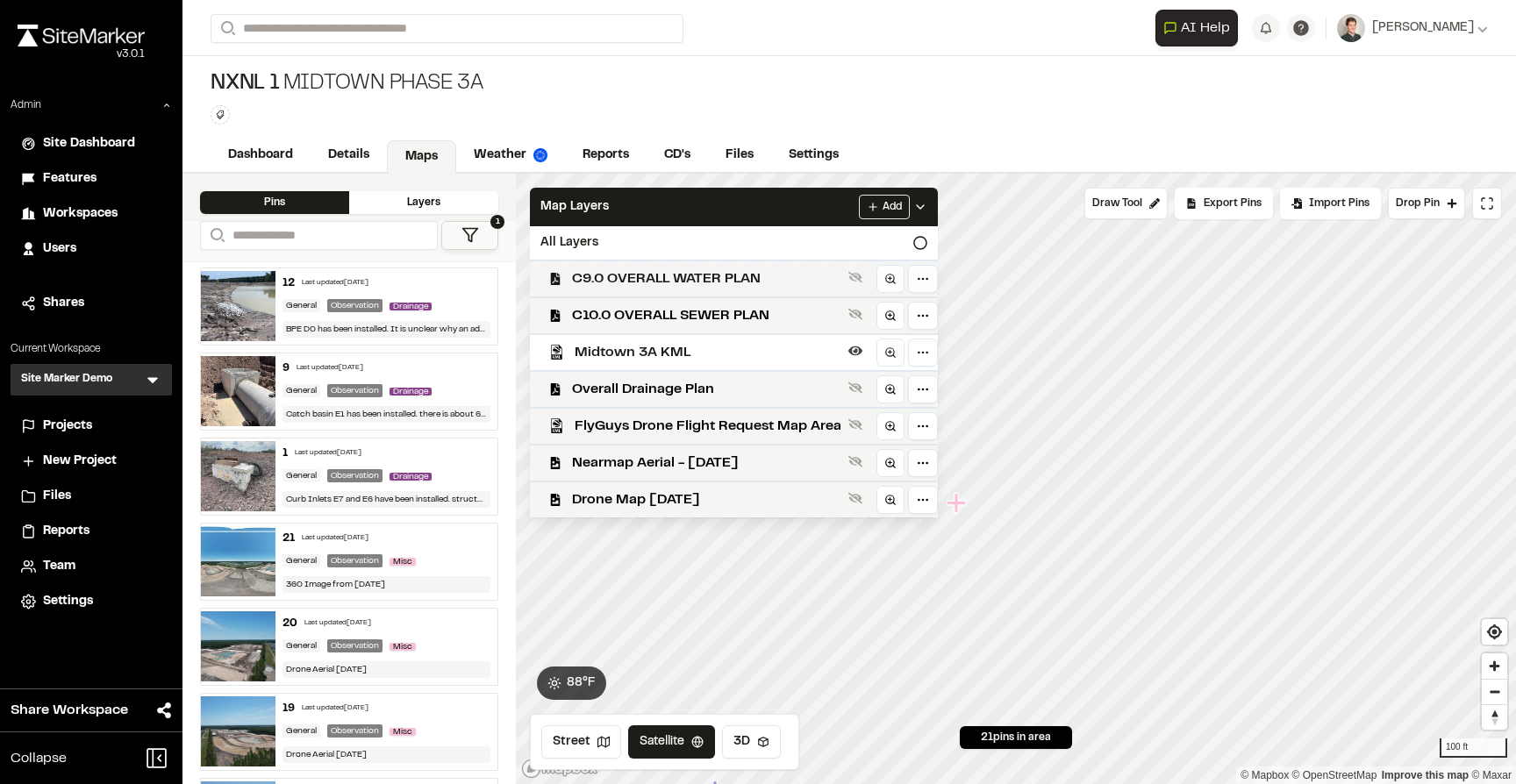
click at [767, 270] on span "C9.0 OVERALL WATER PLAN" at bounding box center [706, 279] width 269 height 21
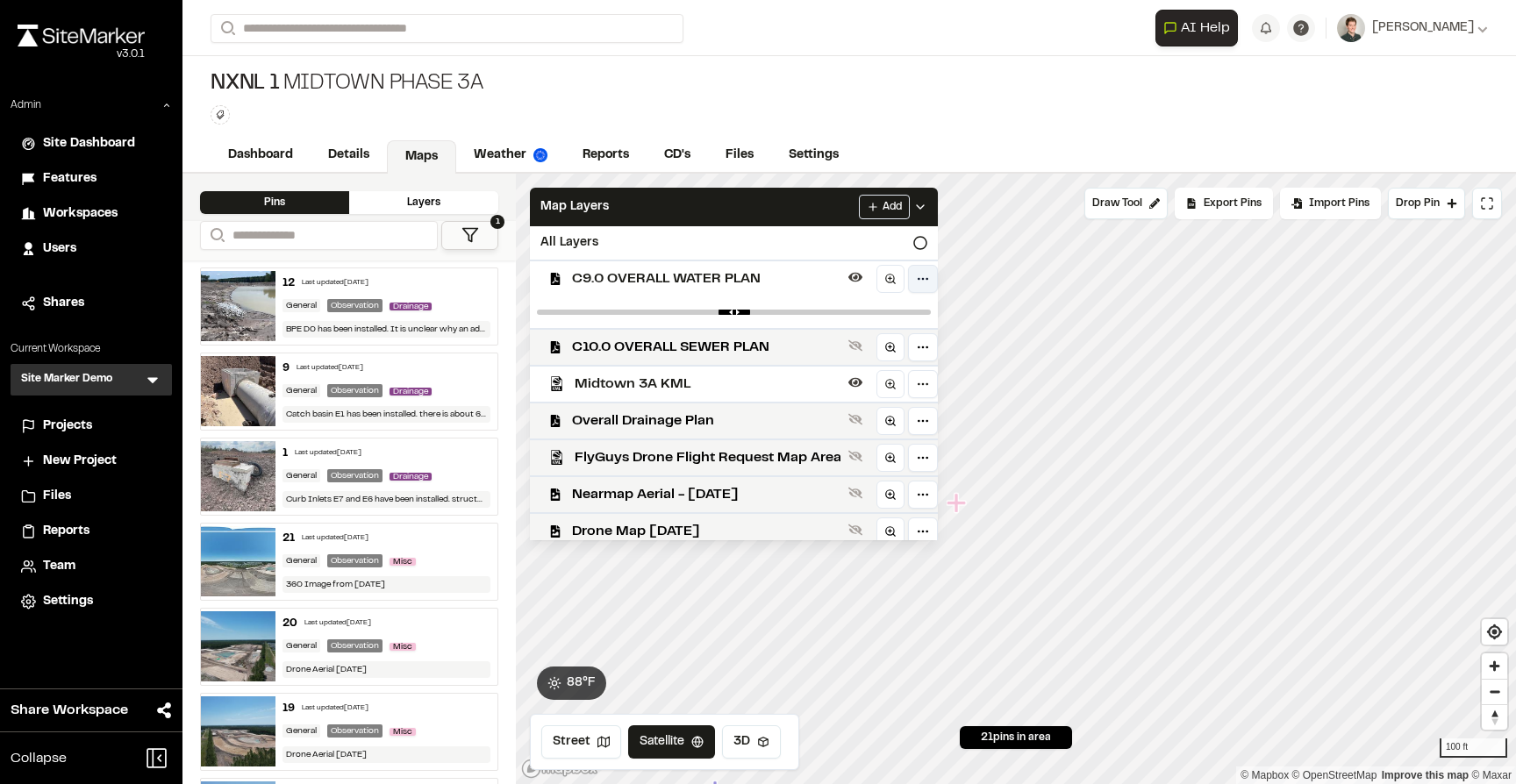
click at [919, 280] on html "Close sidebar v 3.0.1 Admin Site Dashboard Features Workspaces Users Shares Cur…" at bounding box center [758, 392] width 1516 height 784
click at [853, 353] on div "Download" at bounding box center [859, 353] width 145 height 30
click at [694, 353] on html "Close sidebar v 3.0.1 Admin Site Dashboard Features Workspaces Users Shares Cur…" at bounding box center [758, 392] width 1516 height 784
click at [727, 344] on span "C10.0 OVERALL SEWER PLAN" at bounding box center [706, 347] width 269 height 21
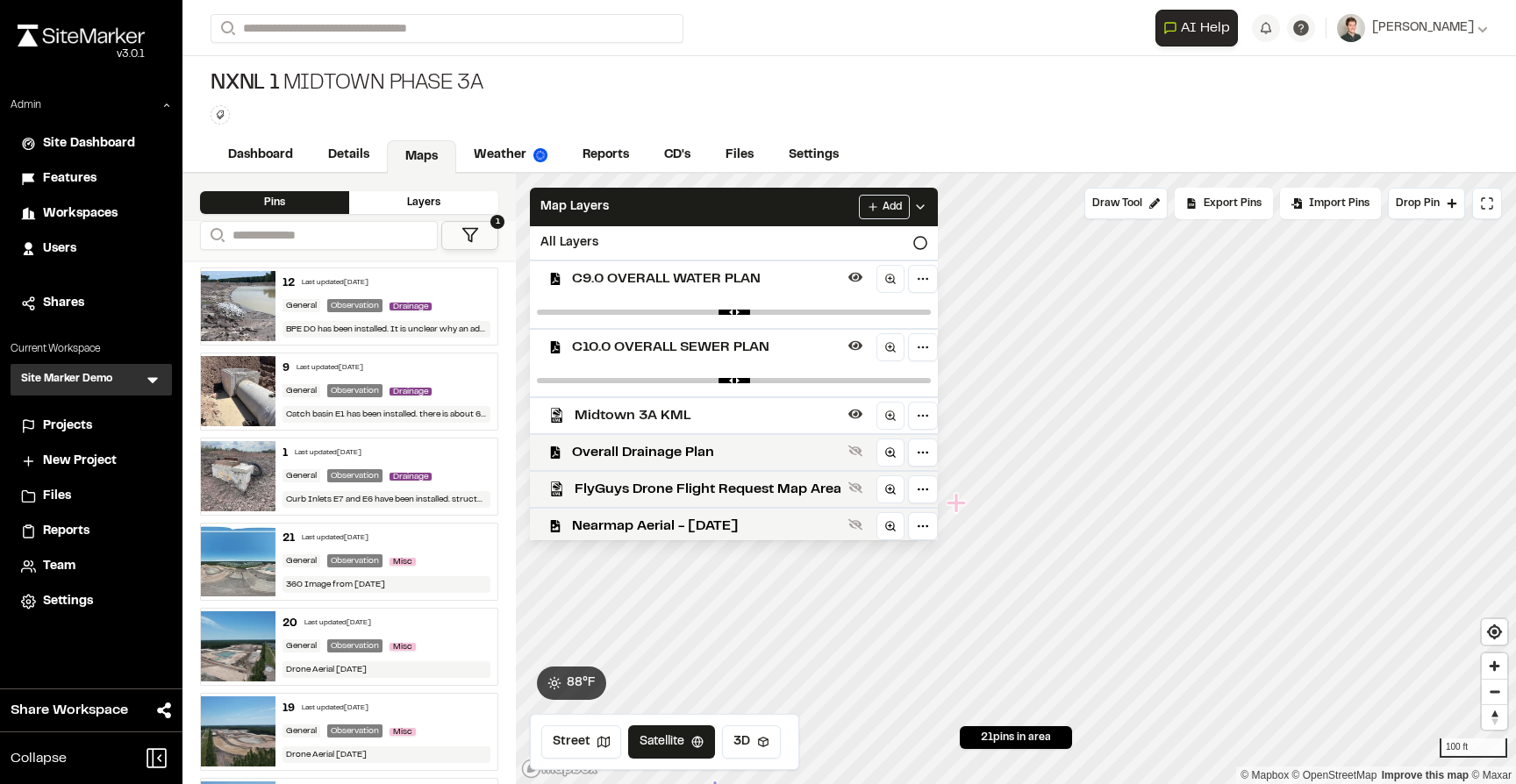
click at [711, 343] on span "C10.0 OVERALL SEWER PLAN" at bounding box center [706, 347] width 269 height 21
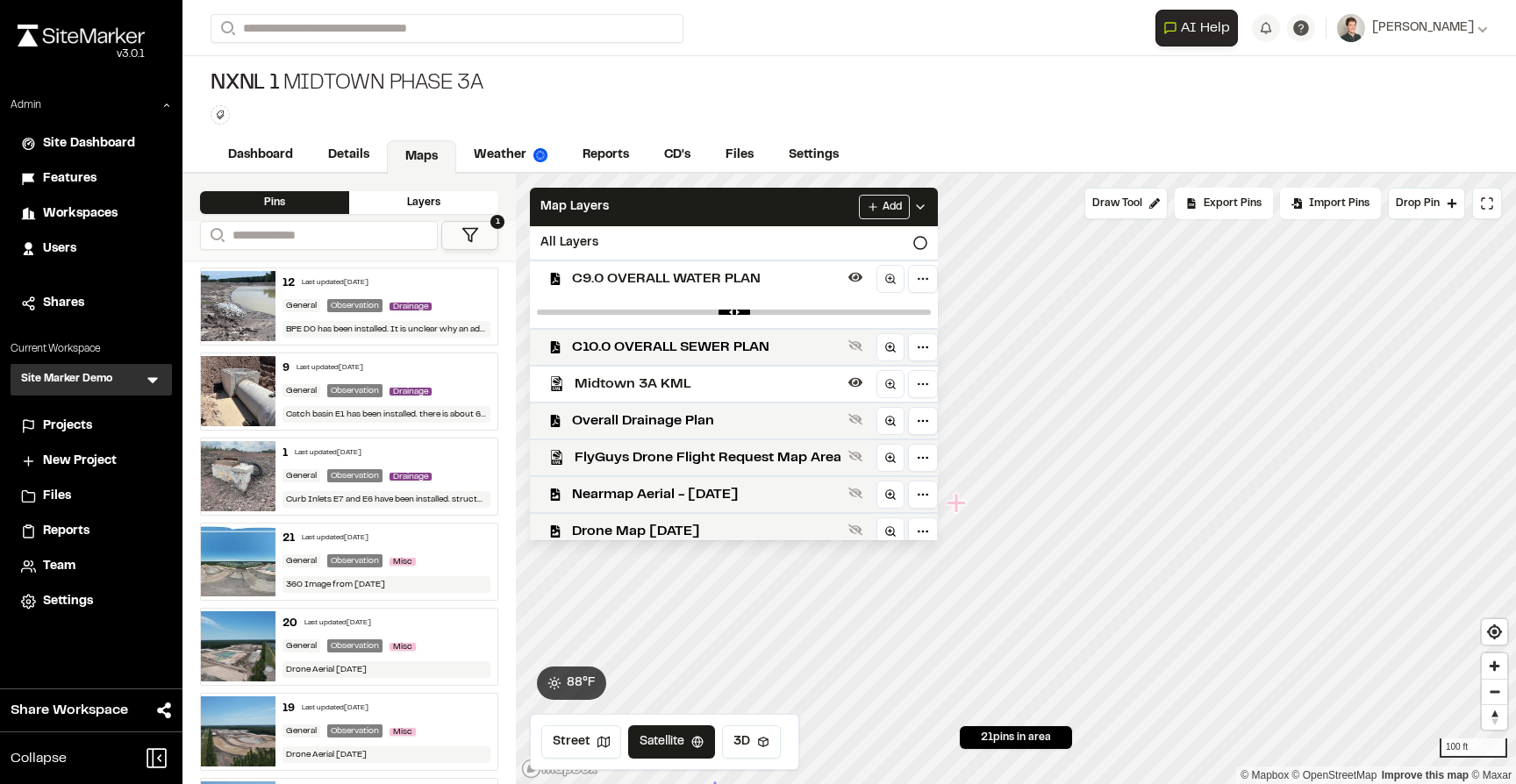
scroll to position [9, 0]
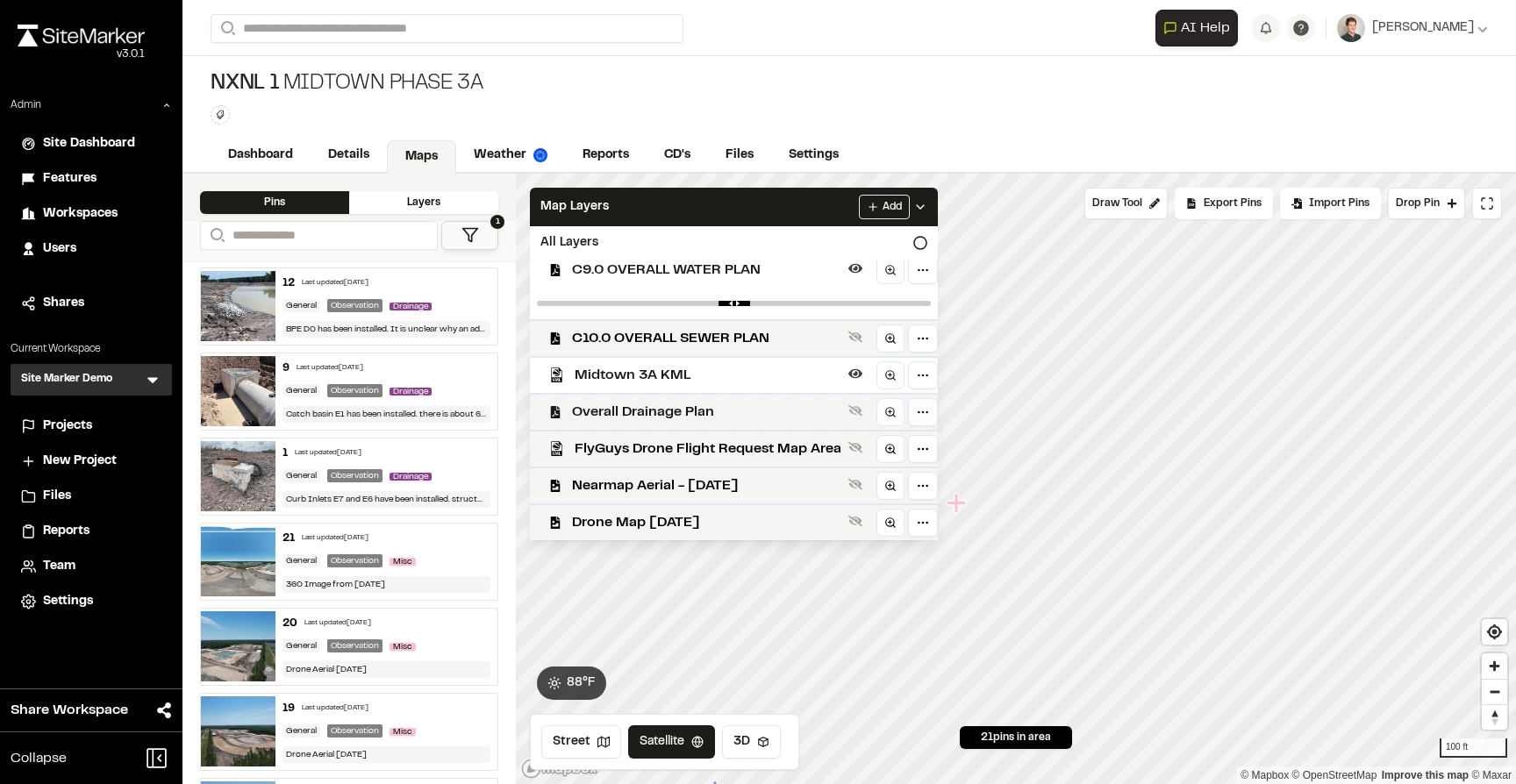
click at [750, 408] on span "Overall Drainage Plan" at bounding box center [706, 412] width 269 height 21
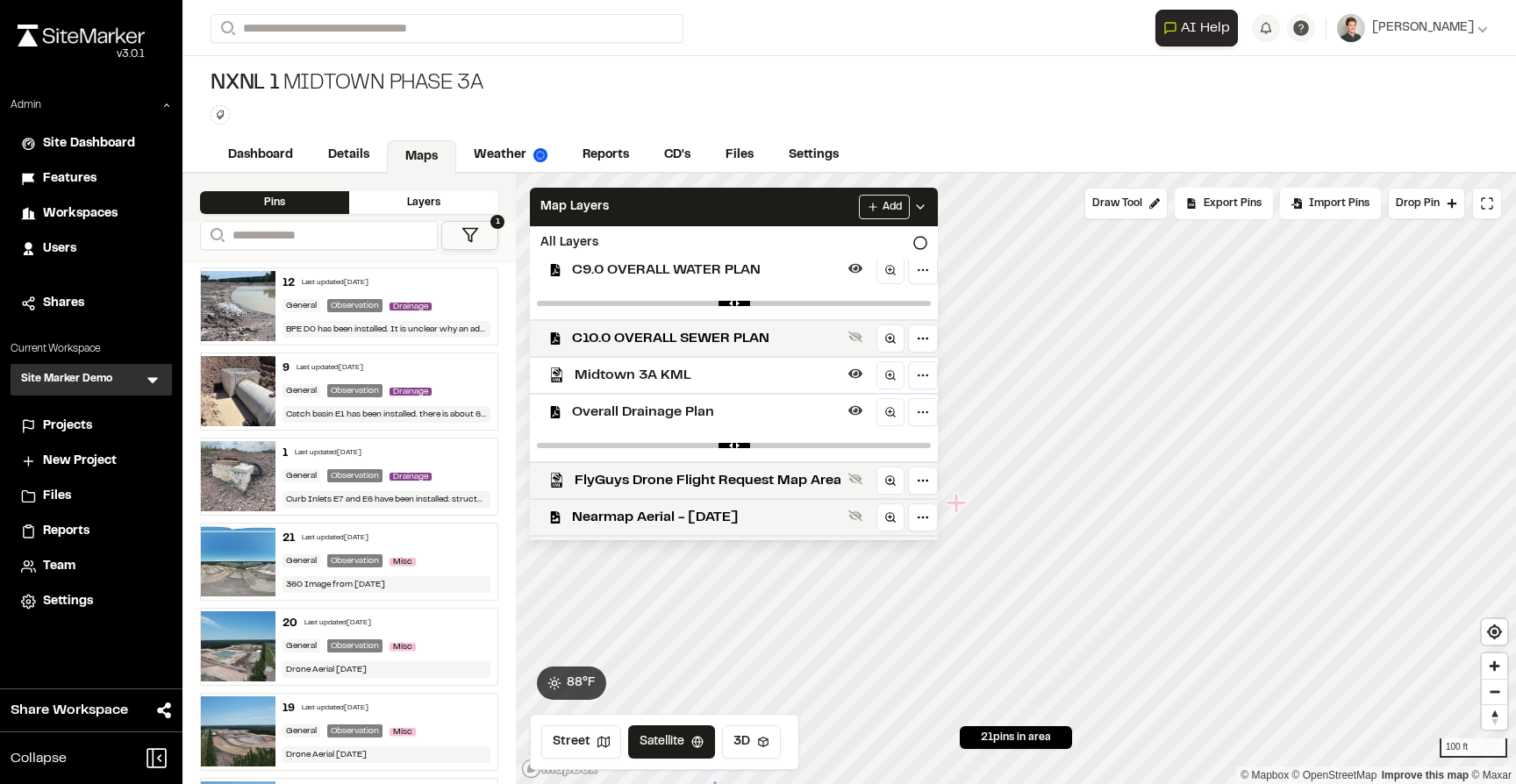
click at [750, 408] on span "Overall Drainage Plan" at bounding box center [706, 412] width 269 height 21
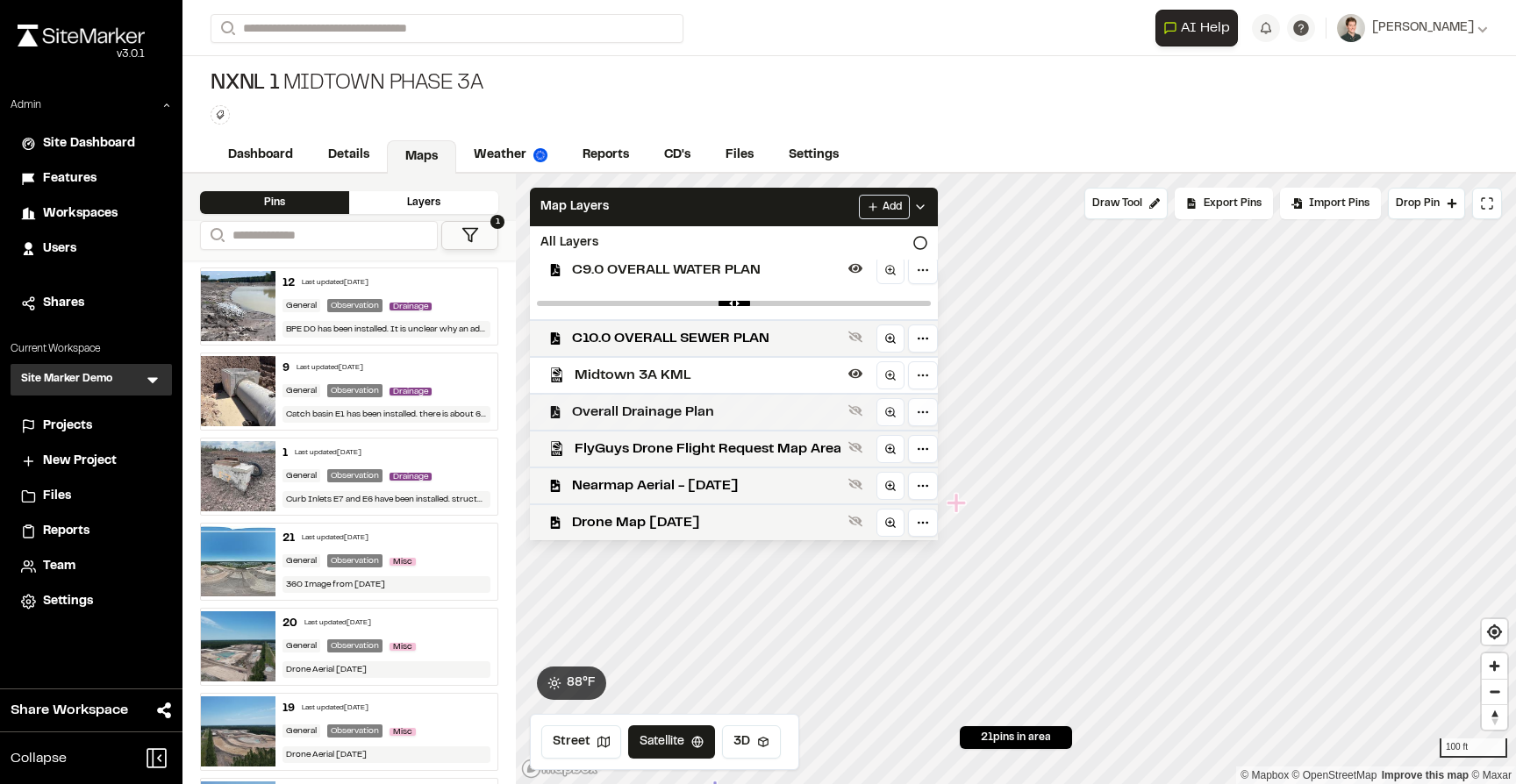
click at [750, 408] on span "Overall Drainage Plan" at bounding box center [706, 412] width 269 height 21
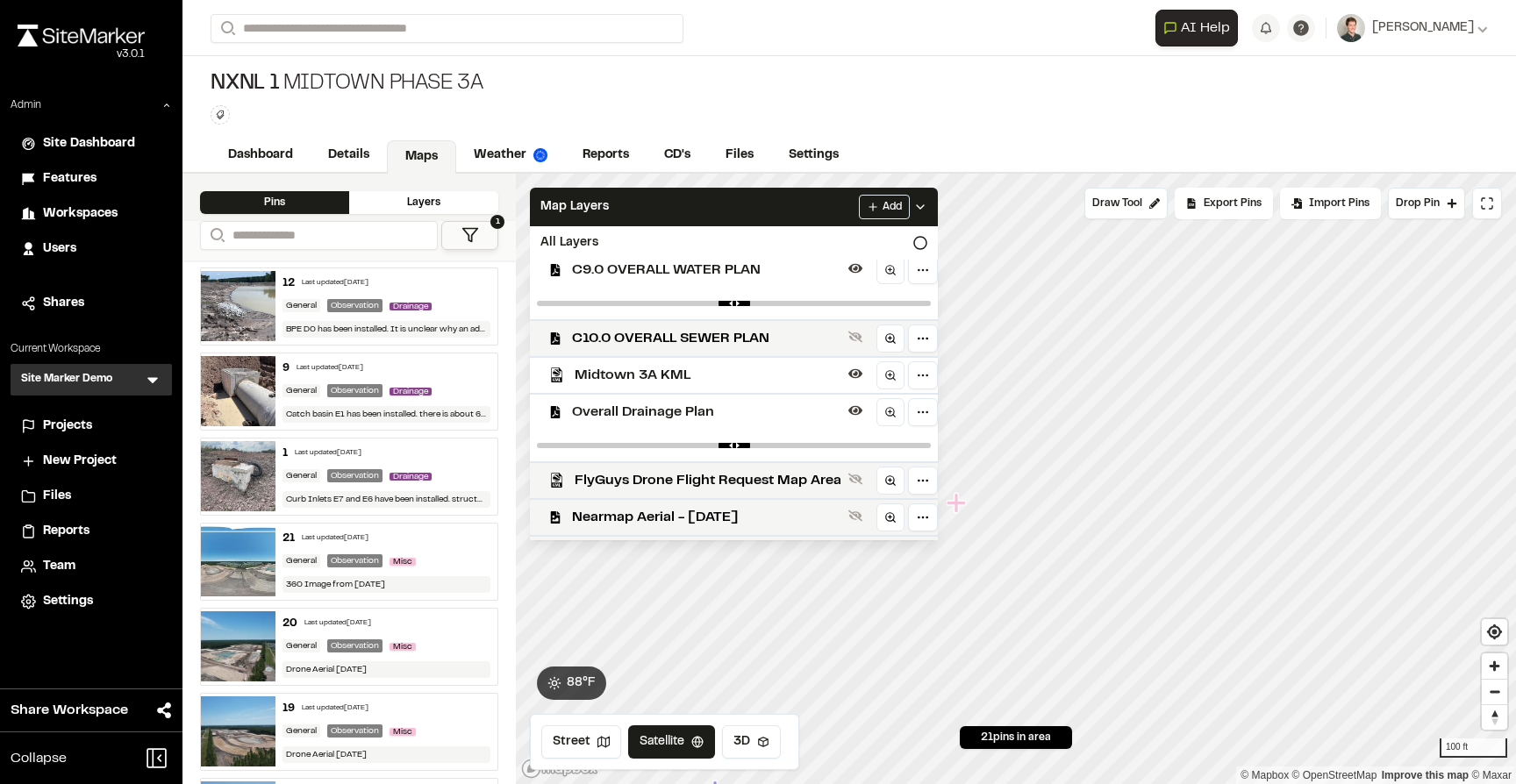
click at [750, 408] on span "Overall Drainage Plan" at bounding box center [706, 412] width 269 height 21
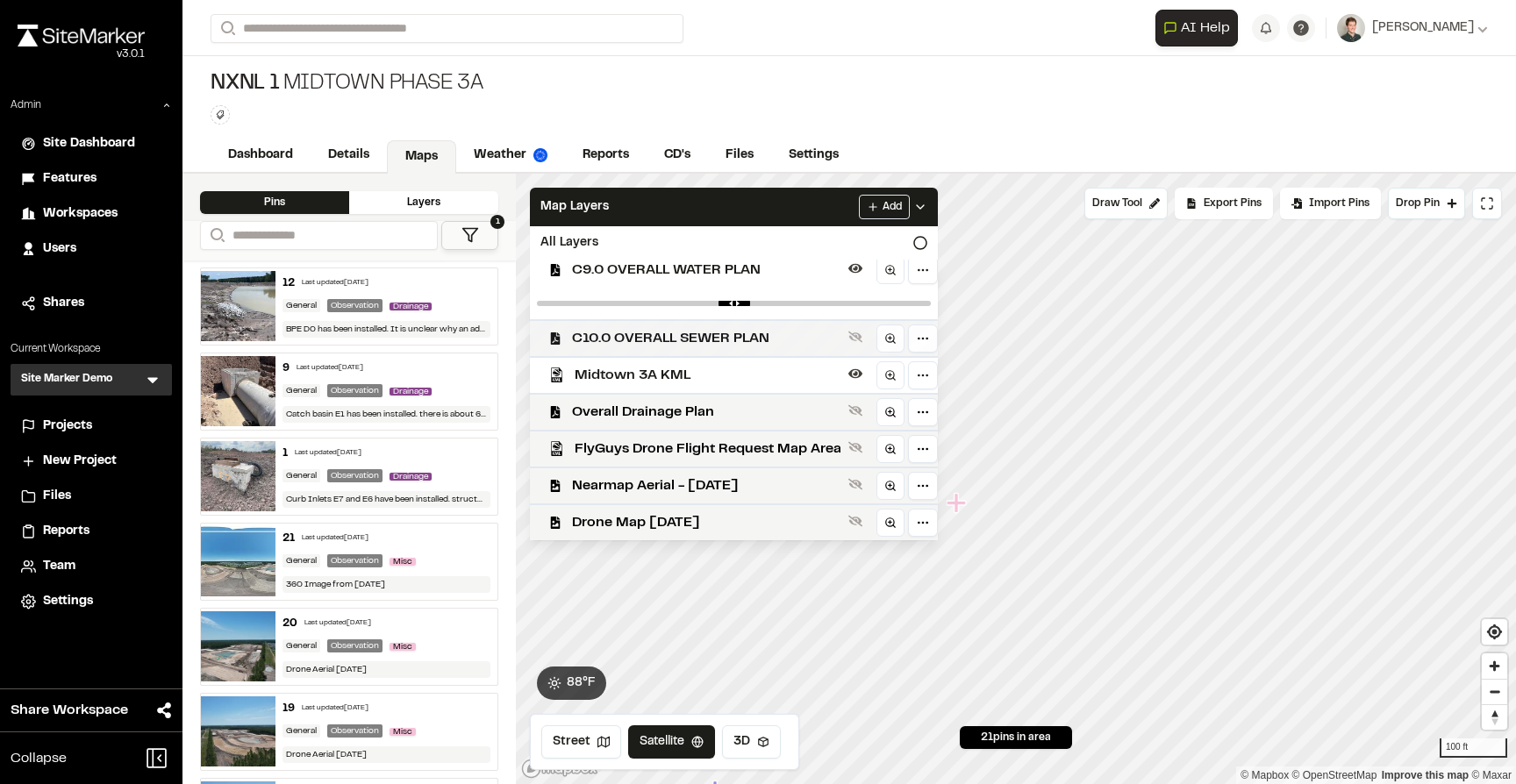
click at [734, 344] on span "C10.0 OVERALL SEWER PLAN" at bounding box center [706, 338] width 269 height 21
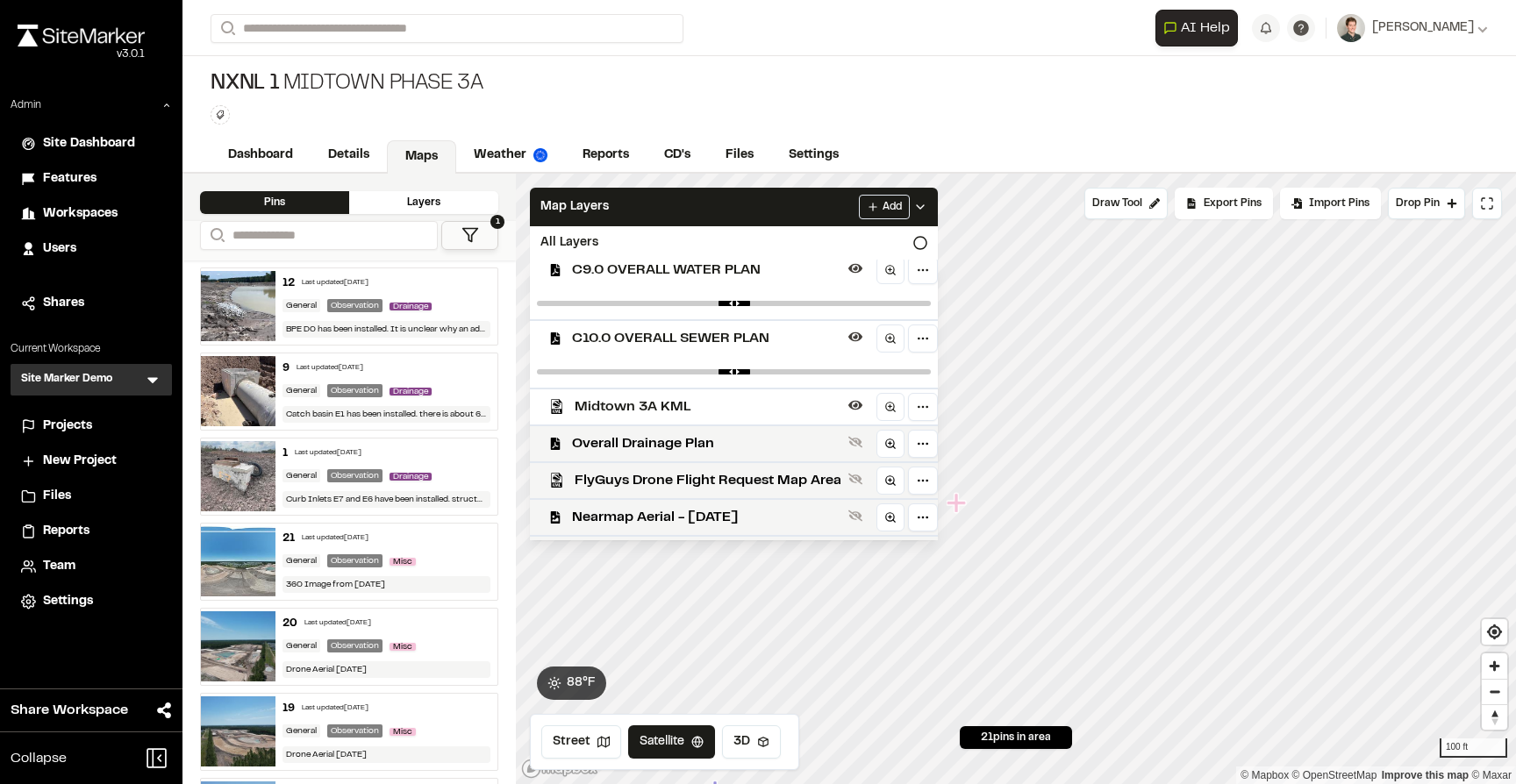
click at [734, 343] on span "C10.0 OVERALL SEWER PLAN" at bounding box center [706, 338] width 269 height 21
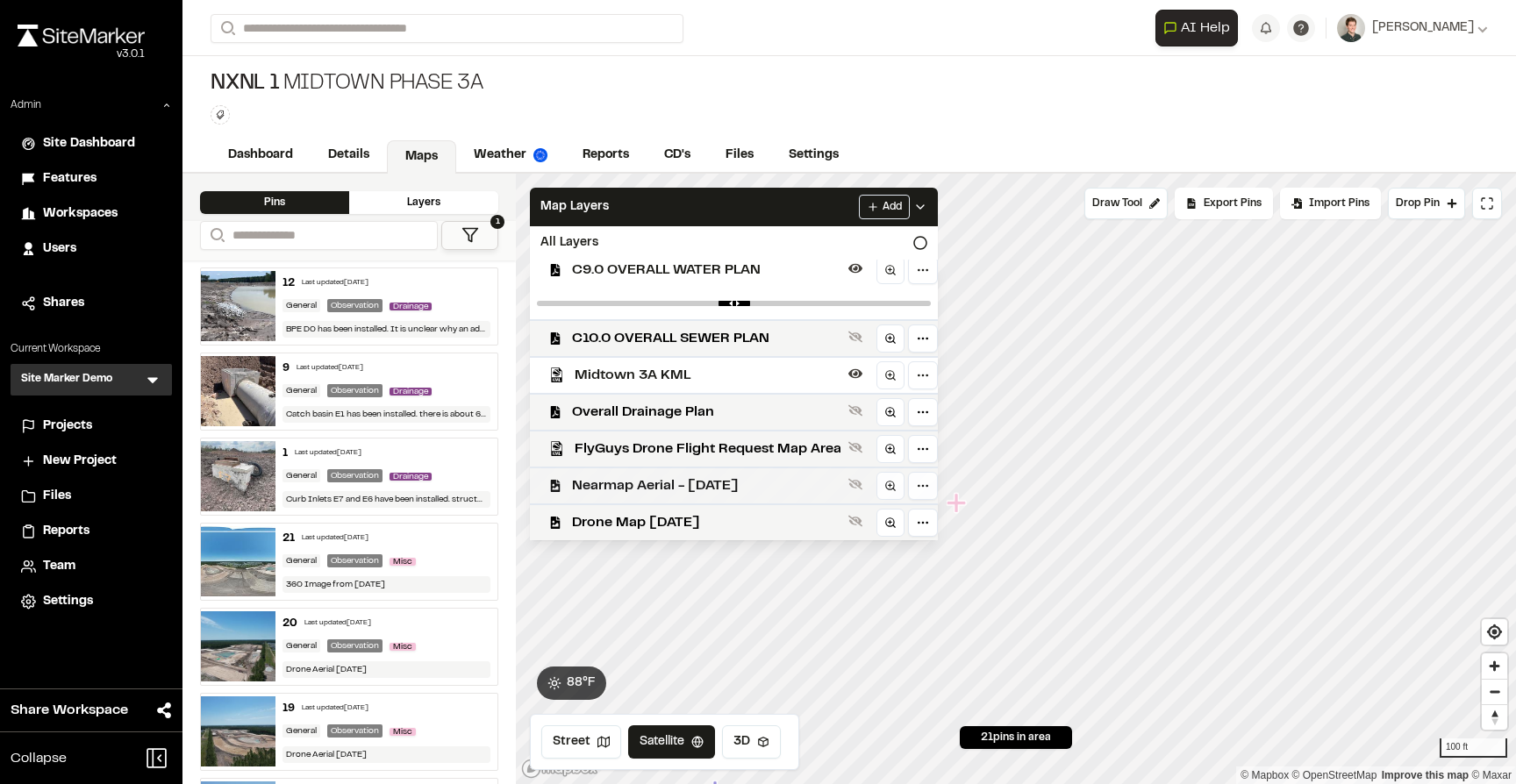
click at [712, 492] on span "Nearmap Aerial - [DATE]" at bounding box center [706, 486] width 269 height 21
click at [715, 486] on span "Nearmap Aerial - [DATE]" at bounding box center [706, 486] width 269 height 21
click at [660, 515] on span "Drone Map [DATE]" at bounding box center [706, 523] width 269 height 21
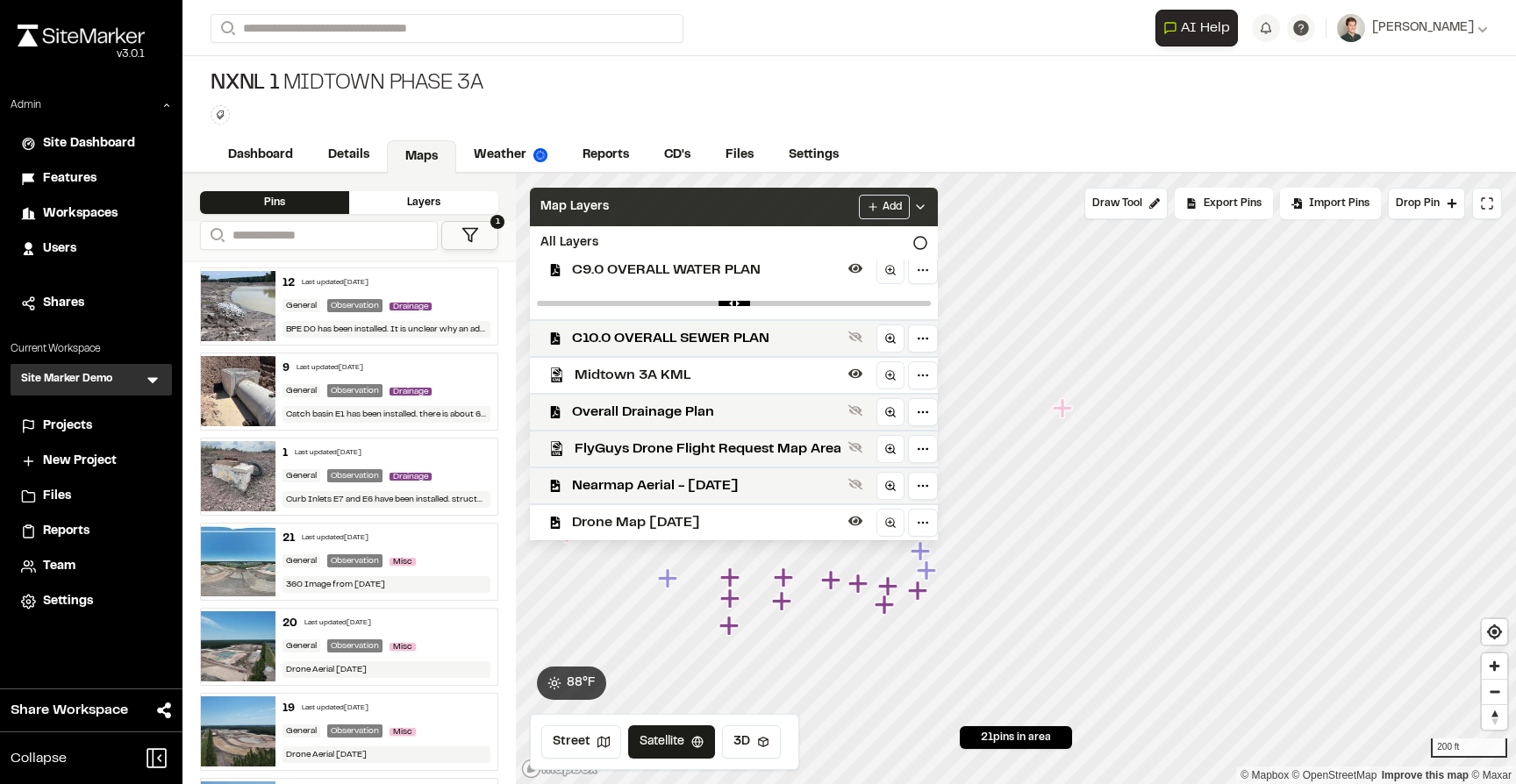
click at [789, 207] on div "Map Layers Add" at bounding box center [734, 207] width 408 height 39
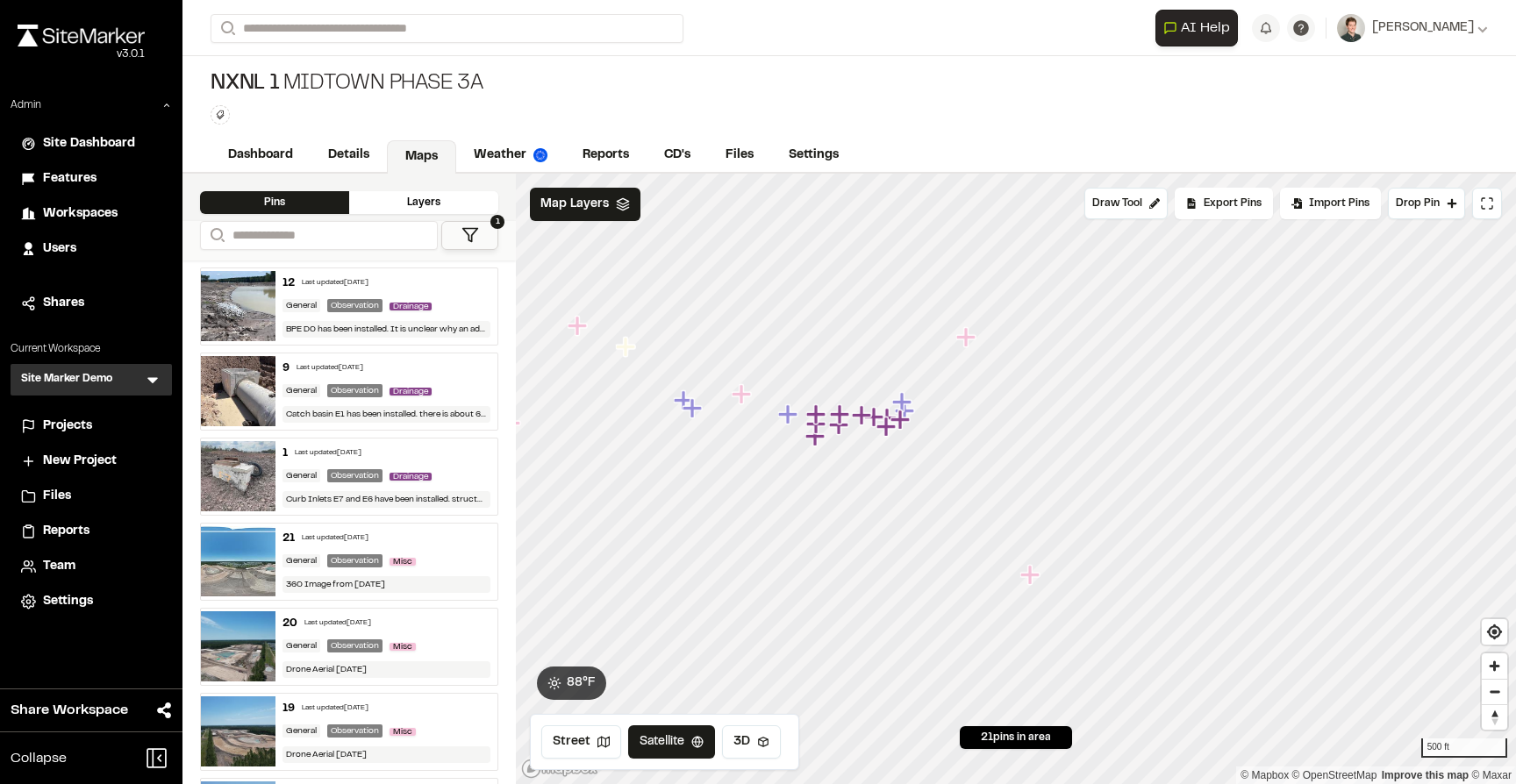
drag, startPoint x: 710, startPoint y: 472, endPoint x: 865, endPoint y: 372, distance: 184.5
click at [826, 404] on icon "Map marker" at bounding box center [816, 414] width 19 height 19
click at [819, 454] on icon "Map marker" at bounding box center [816, 452] width 23 height 23
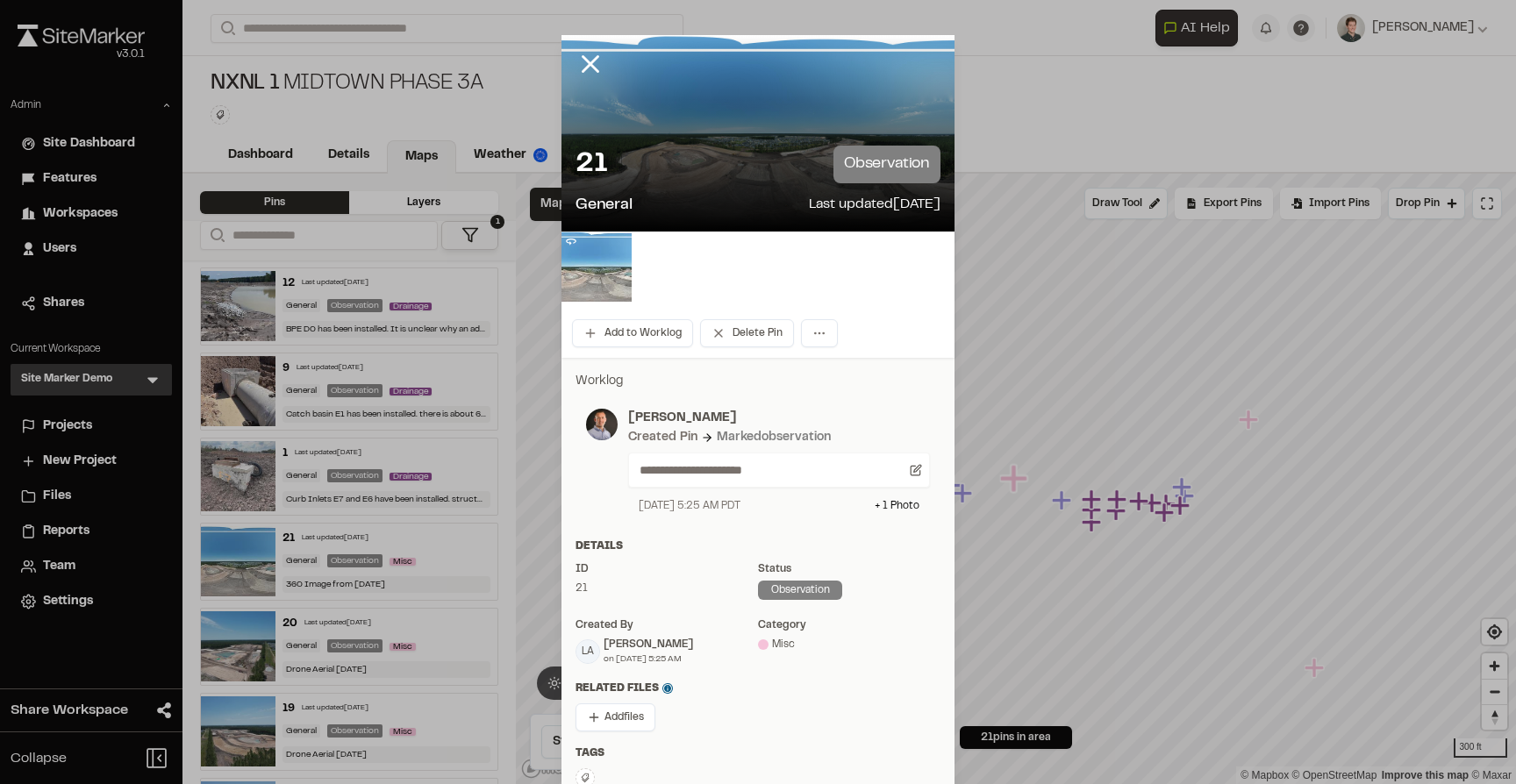
click at [607, 276] on img at bounding box center [596, 266] width 70 height 70
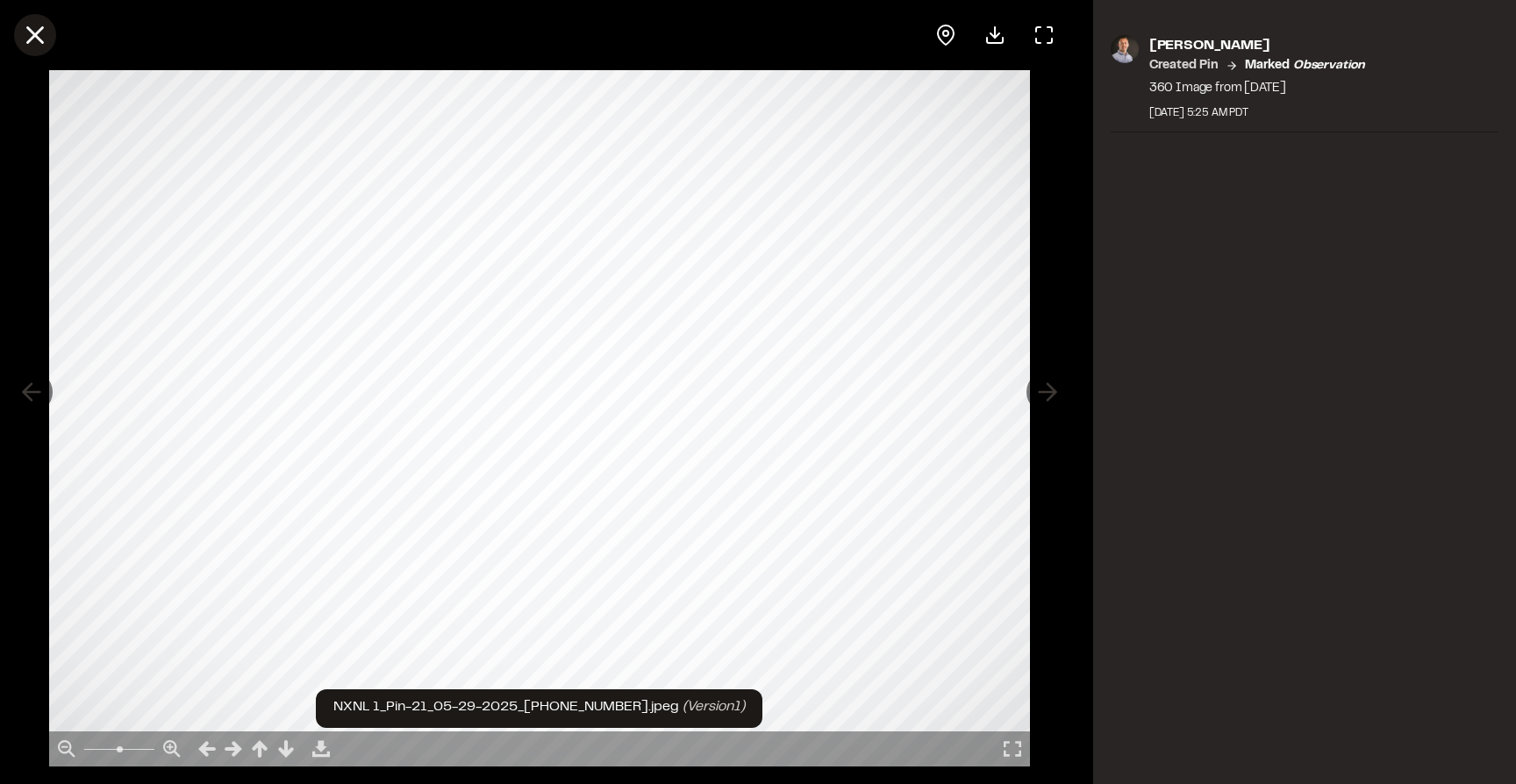
click at [33, 35] on line at bounding box center [35, 35] width 15 height 15
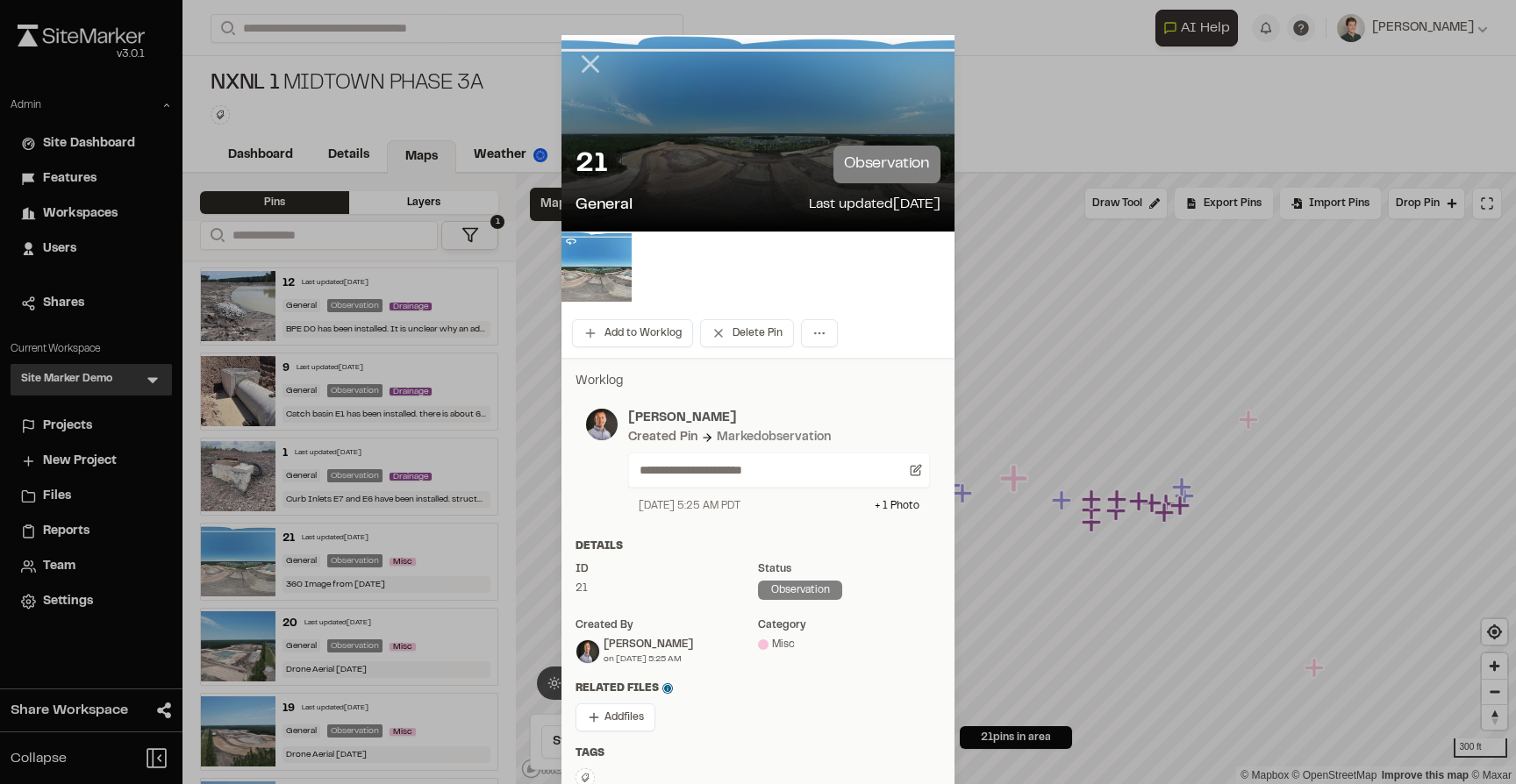
click at [589, 65] on line at bounding box center [590, 64] width 15 height 15
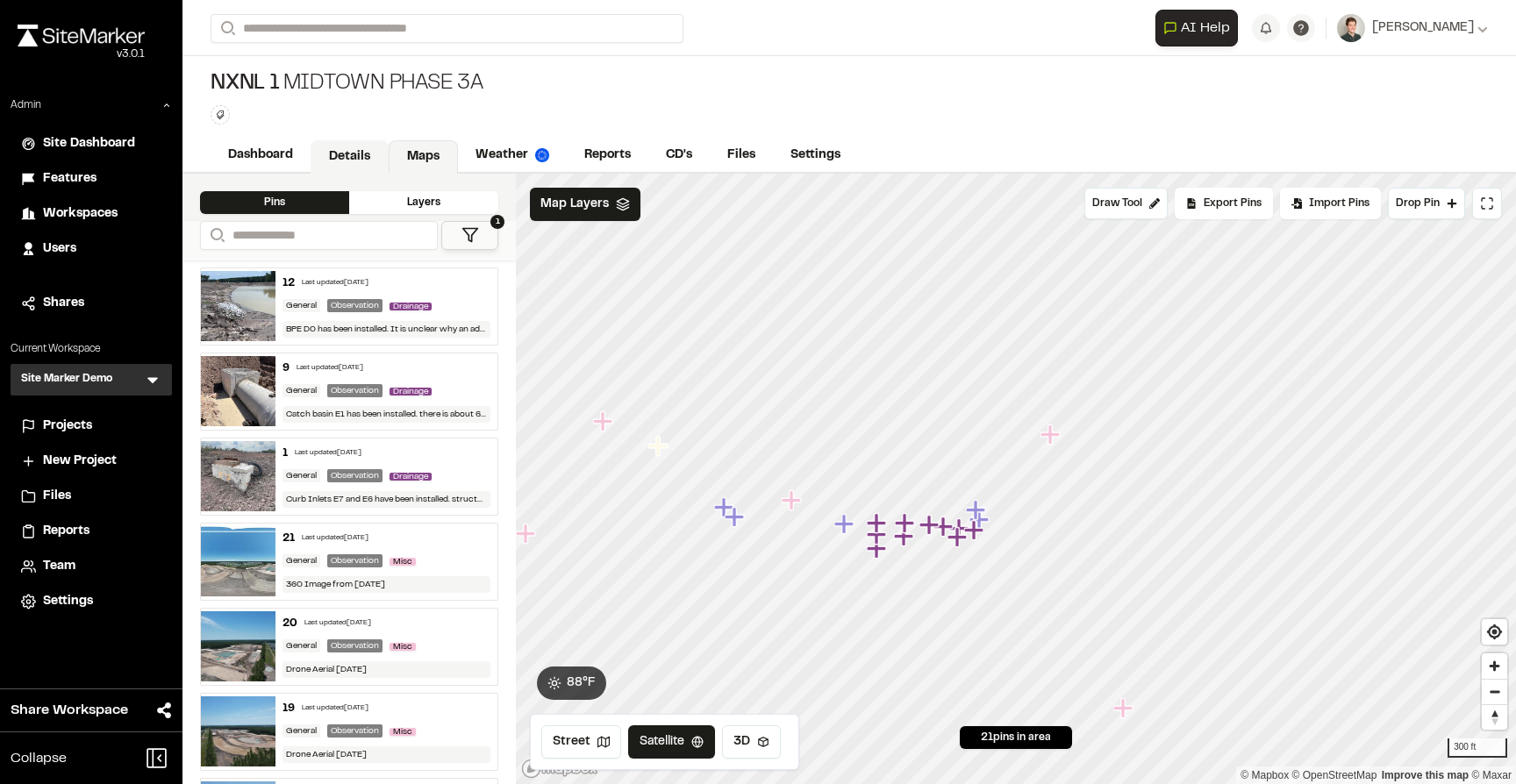
click at [355, 168] on link "Details" at bounding box center [349, 157] width 78 height 34
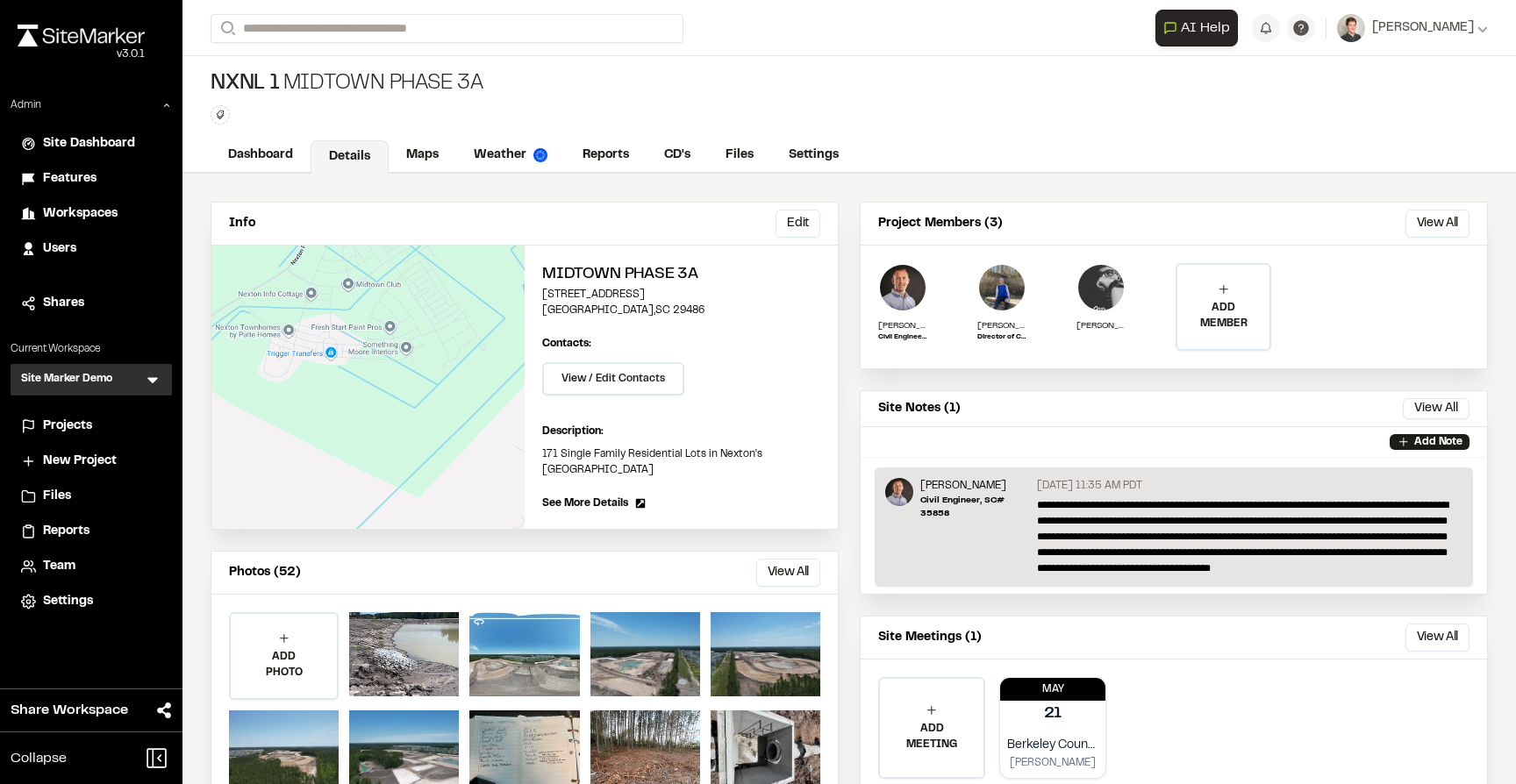
click at [570, 59] on div "NXNL 1 Midtown Phase 3A Type Enter or comma to add tag." at bounding box center [849, 97] width 1333 height 82
click at [78, 424] on span "Projects" at bounding box center [67, 426] width 49 height 19
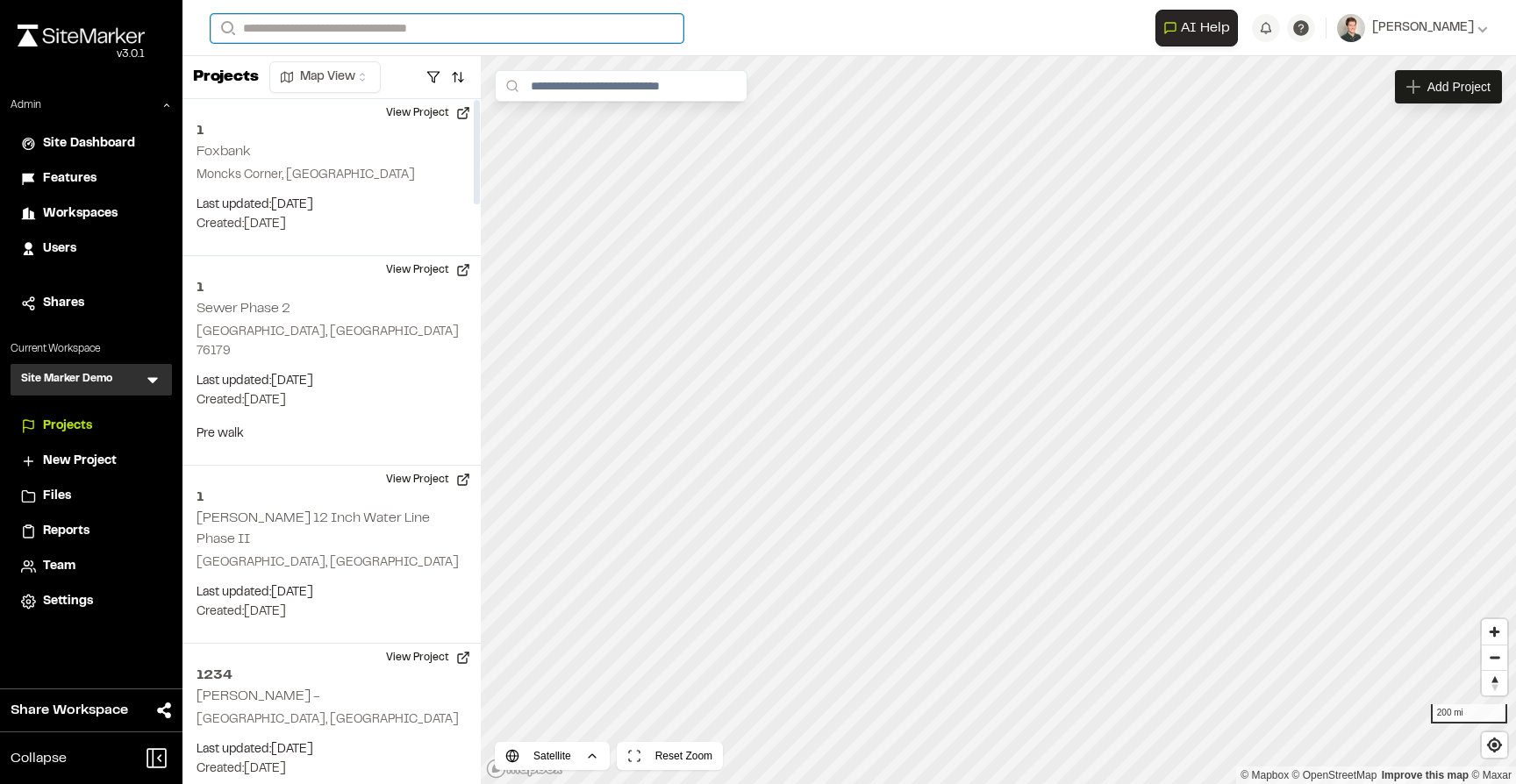
click at [368, 22] on input "Search" at bounding box center [447, 28] width 473 height 29
type input "**"
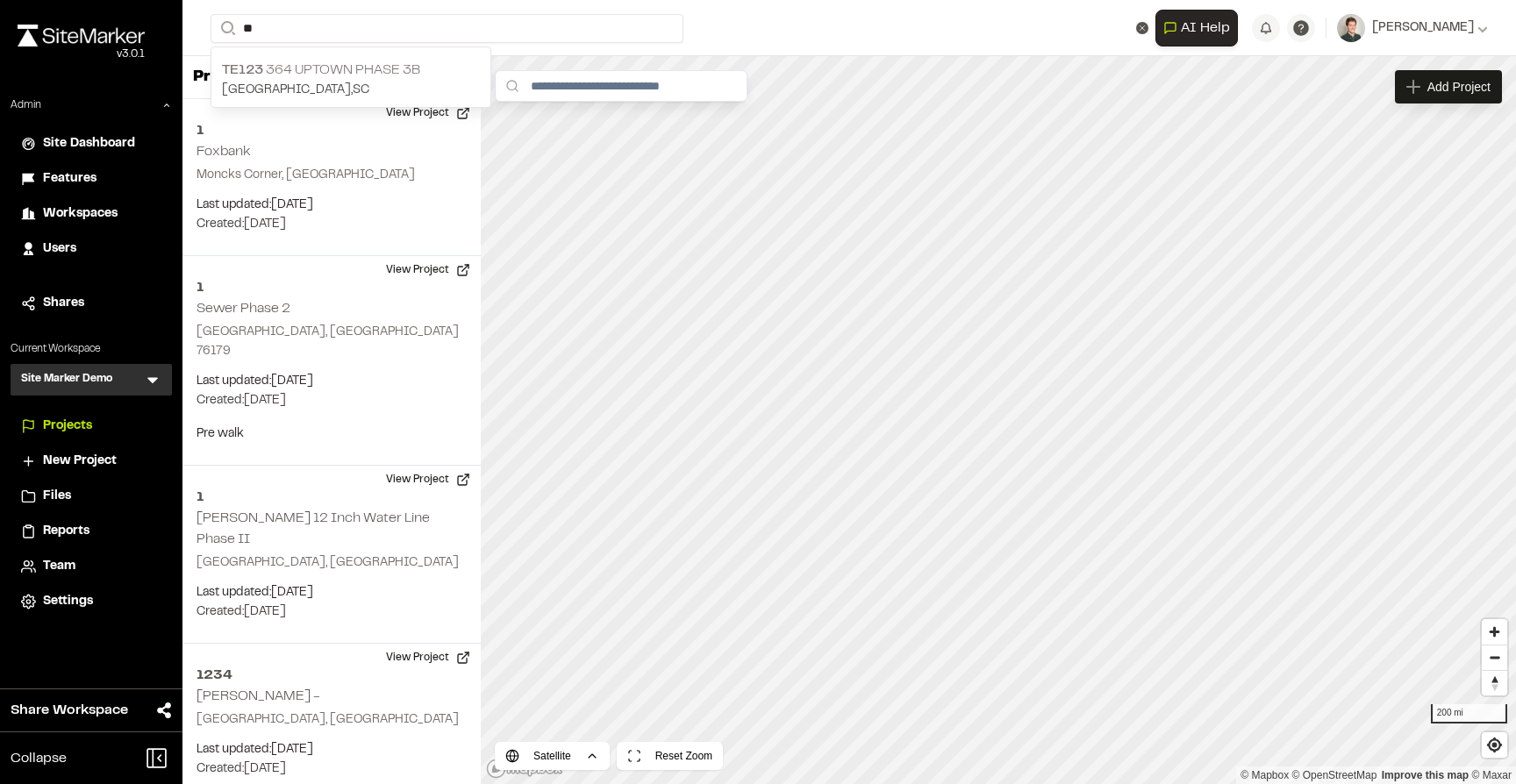
click at [382, 74] on p "TE123 364 Uptown Phase 3B" at bounding box center [350, 70] width 258 height 21
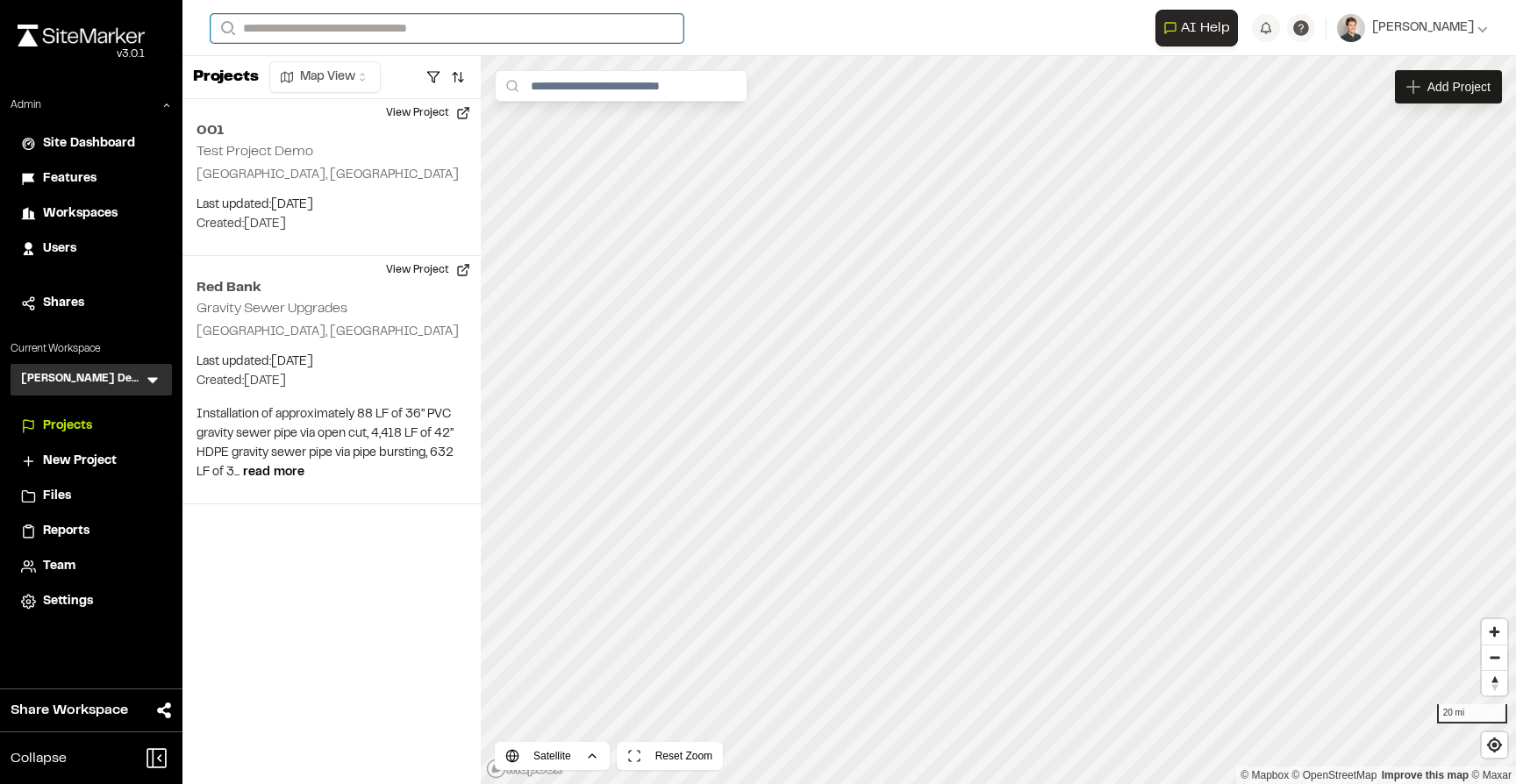
click at [373, 32] on input "Search" at bounding box center [447, 28] width 473 height 29
click at [153, 383] on icon at bounding box center [152, 380] width 18 height 18
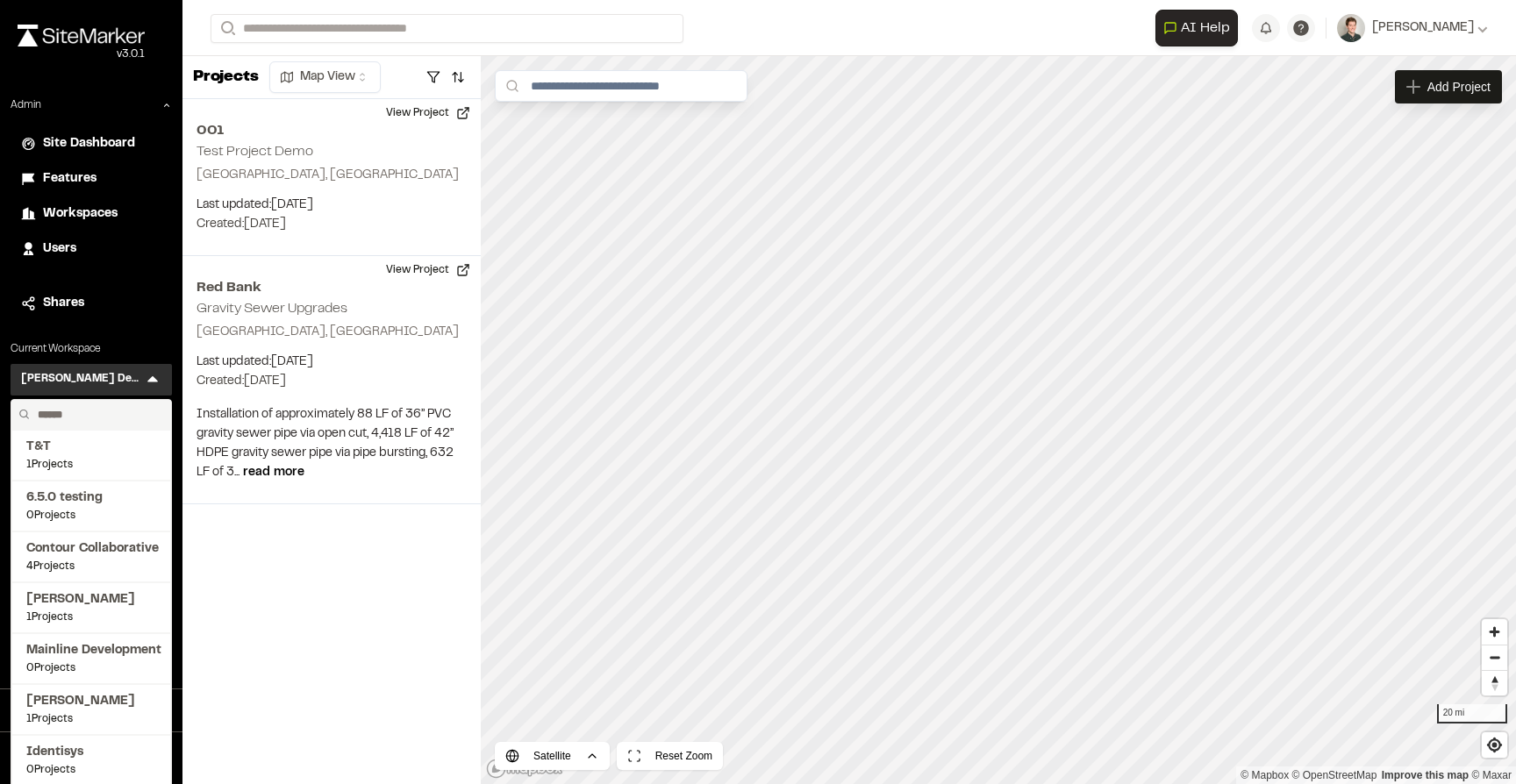
click at [88, 415] on input "text" at bounding box center [97, 415] width 133 height 30
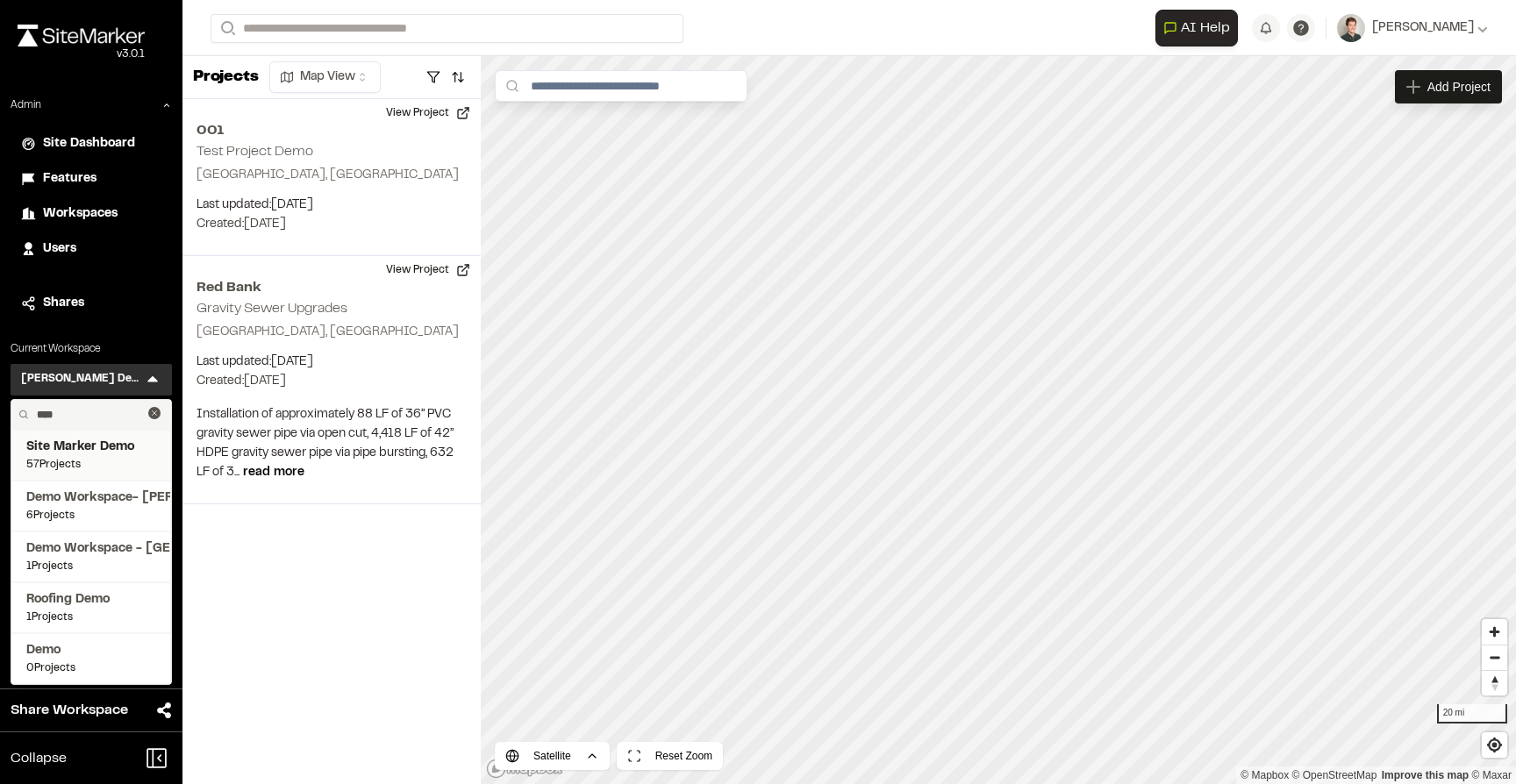
type input "****"
click at [107, 460] on span "57 Projects" at bounding box center [91, 465] width 130 height 16
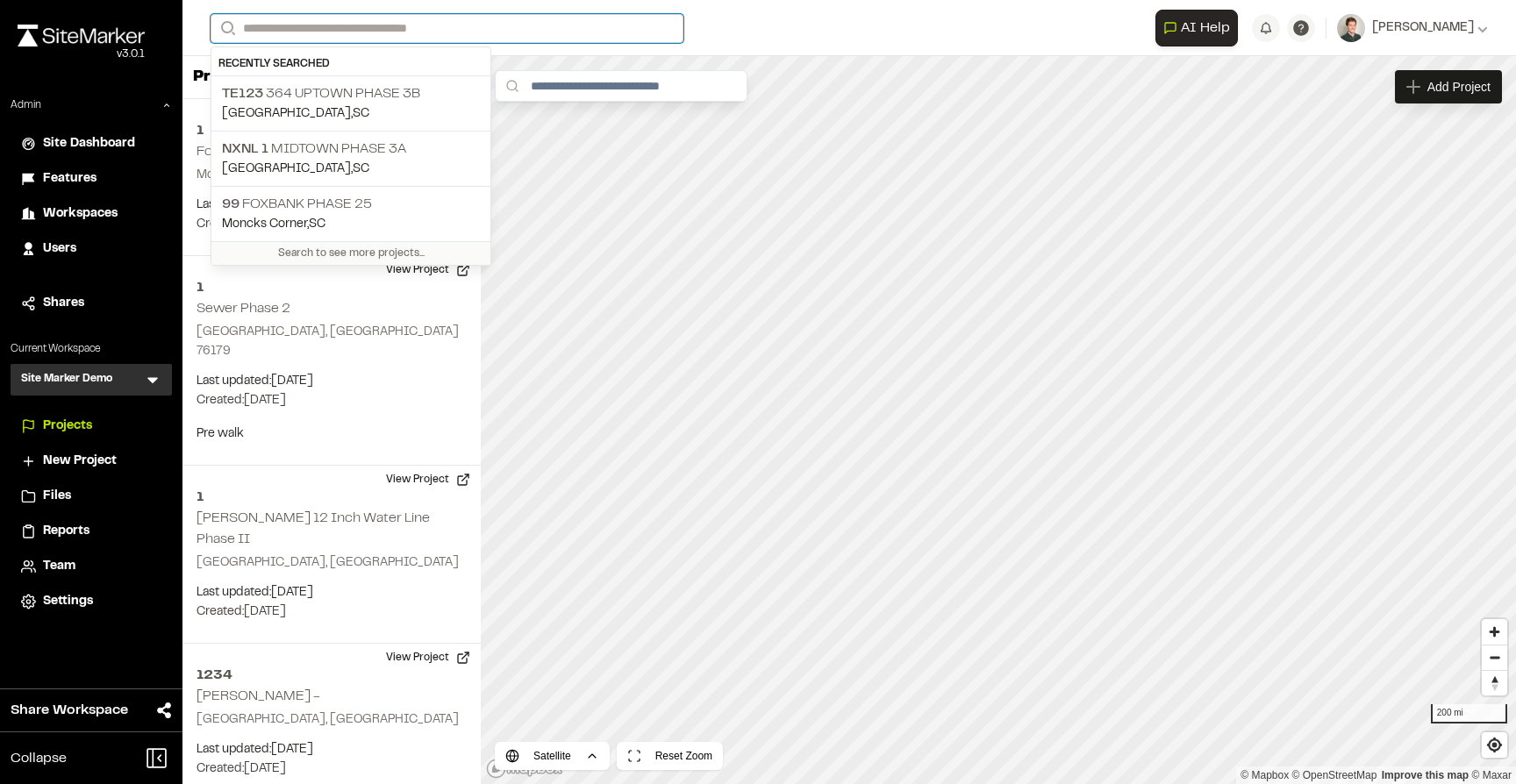
click at [381, 27] on input "Search" at bounding box center [447, 28] width 473 height 29
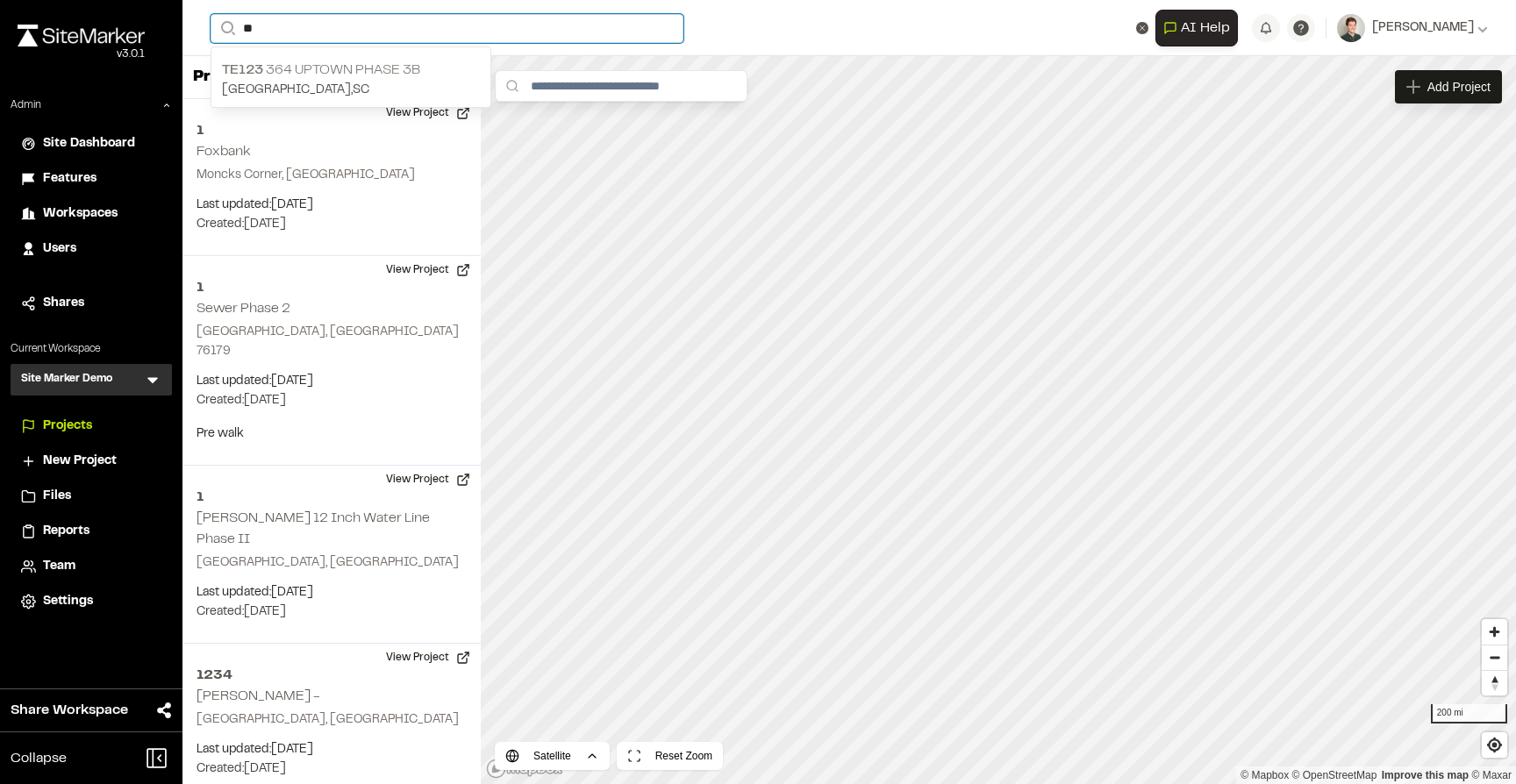
type input "**"
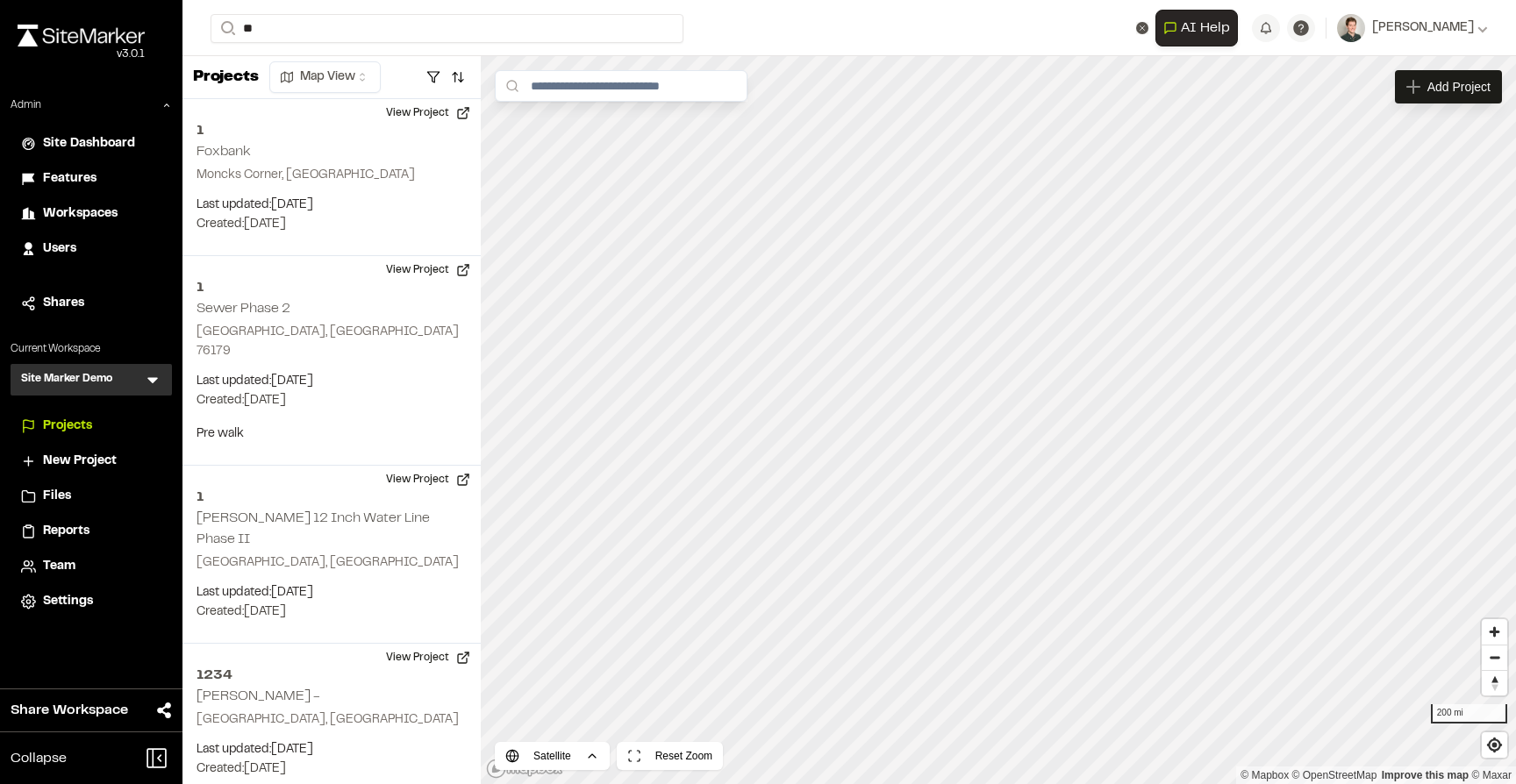
click at [373, 76] on p "TE123 364 Uptown Phase 3B" at bounding box center [350, 70] width 258 height 21
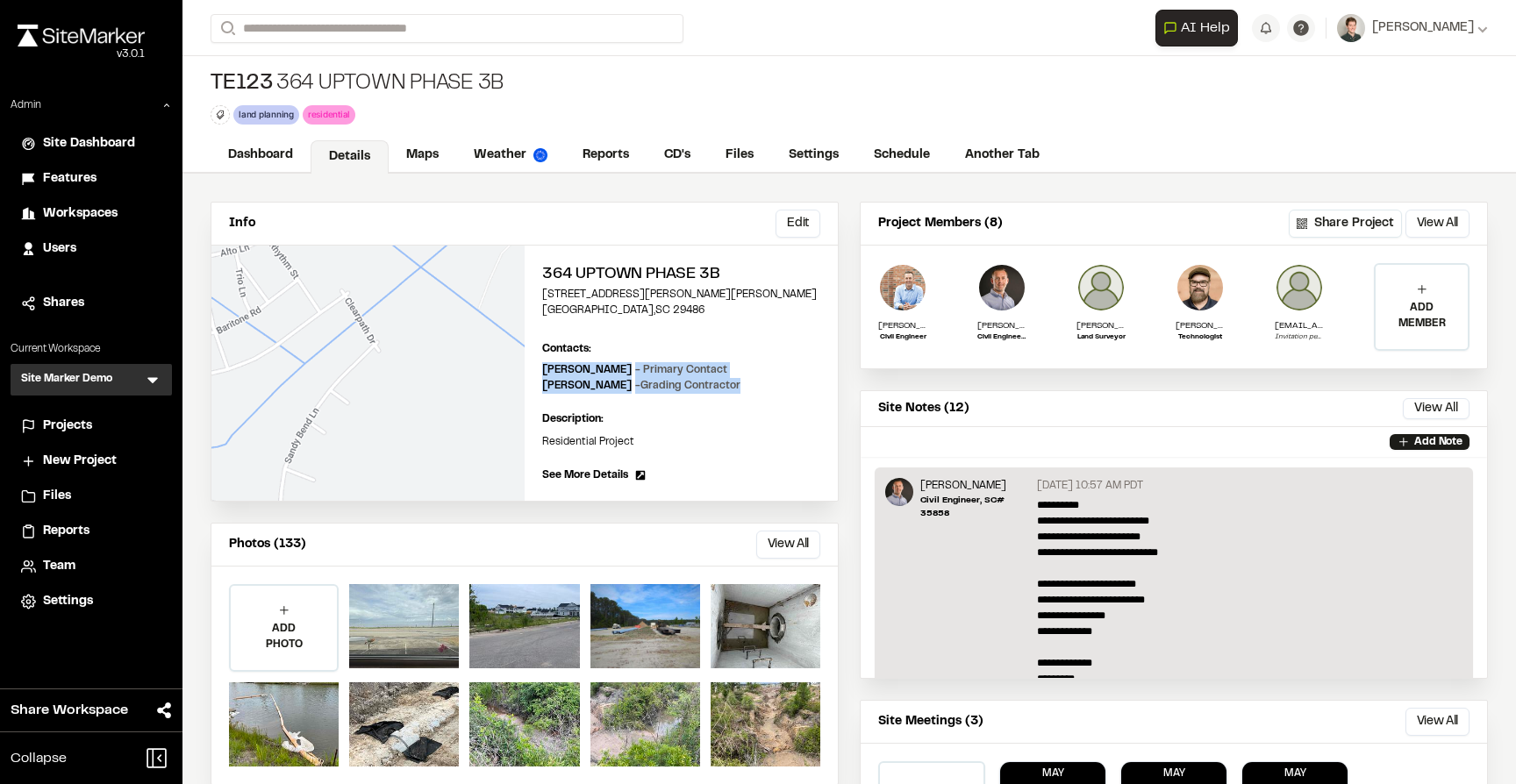
drag, startPoint x: 738, startPoint y: 388, endPoint x: 540, endPoint y: 364, distance: 199.4
click at [540, 364] on div "364 Uptown Phase 3B 166 Sandy Bend Lane Summerville , SC 29486 Edit Contacts: V…" at bounding box center [680, 373] width 313 height 255
copy div "Troy Brennan - Primary Contact Bill Thompson - Grading Contractor"
click at [632, 428] on div "Description: Residential Project Edit" at bounding box center [681, 431] width 278 height 39
drag, startPoint x: 634, startPoint y: 443, endPoint x: 541, endPoint y: 443, distance: 93.0
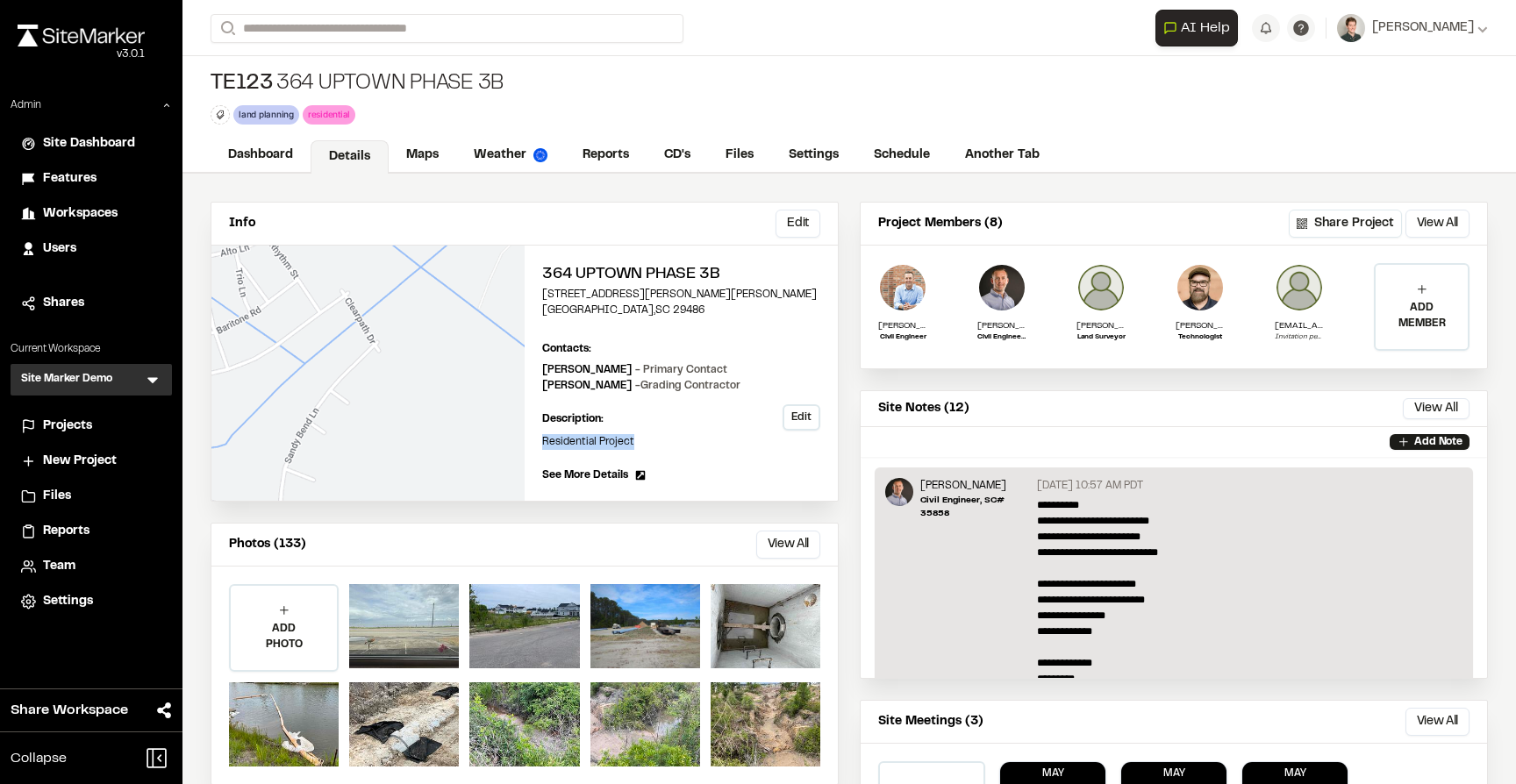
click at [542, 443] on p "Residential Project" at bounding box center [681, 442] width 278 height 16
copy p "Residential Project"
